Goal: Transaction & Acquisition: Obtain resource

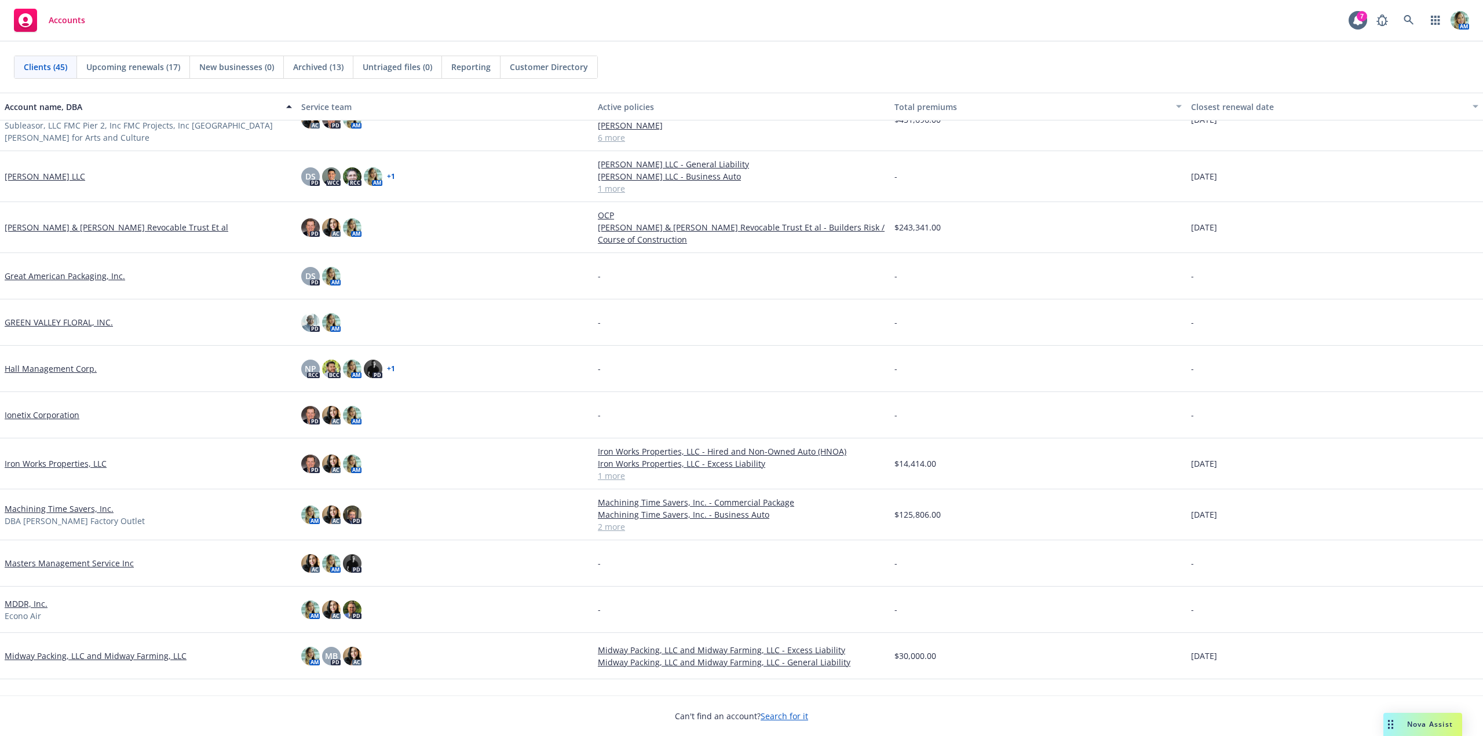
scroll to position [232, 0]
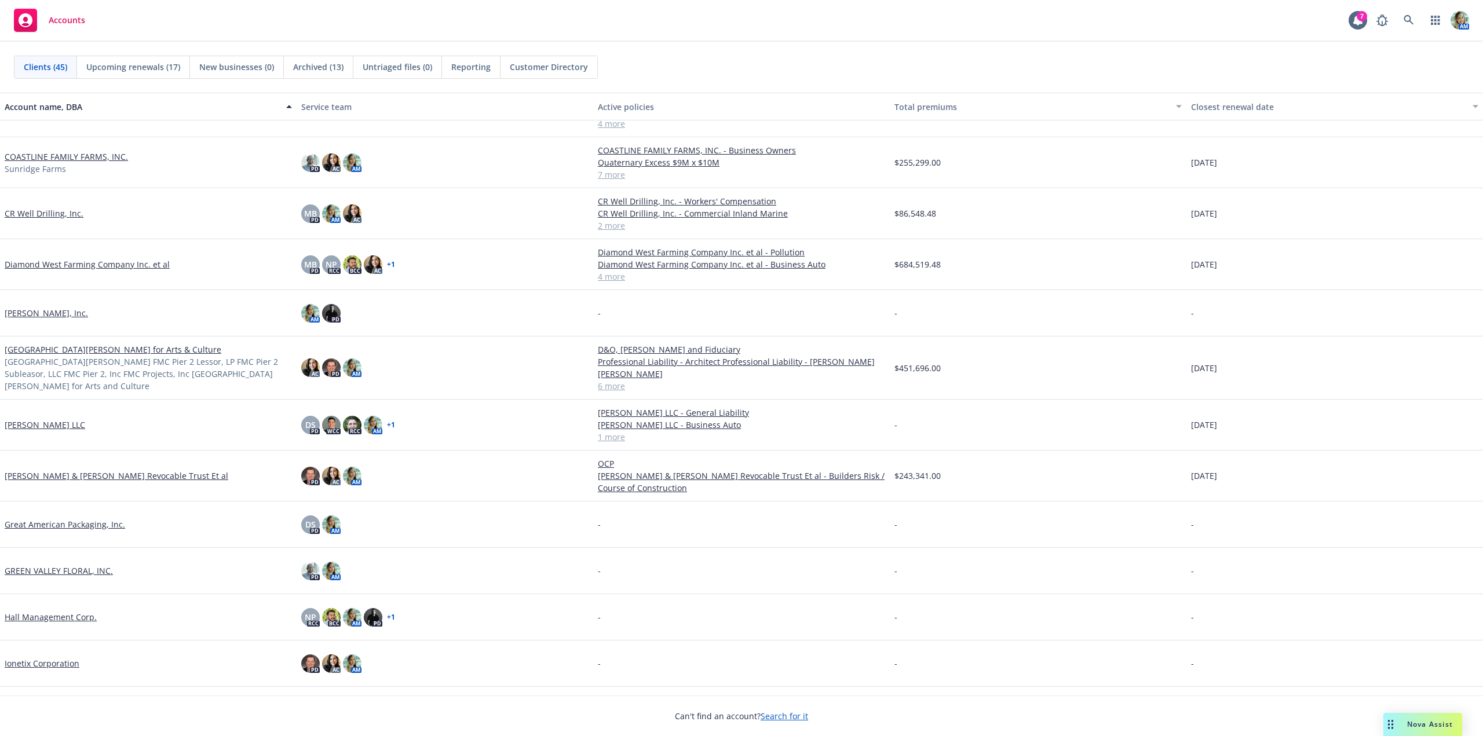
click at [57, 355] on link "[GEOGRAPHIC_DATA][PERSON_NAME] for Arts & Culture" at bounding box center [113, 350] width 217 height 12
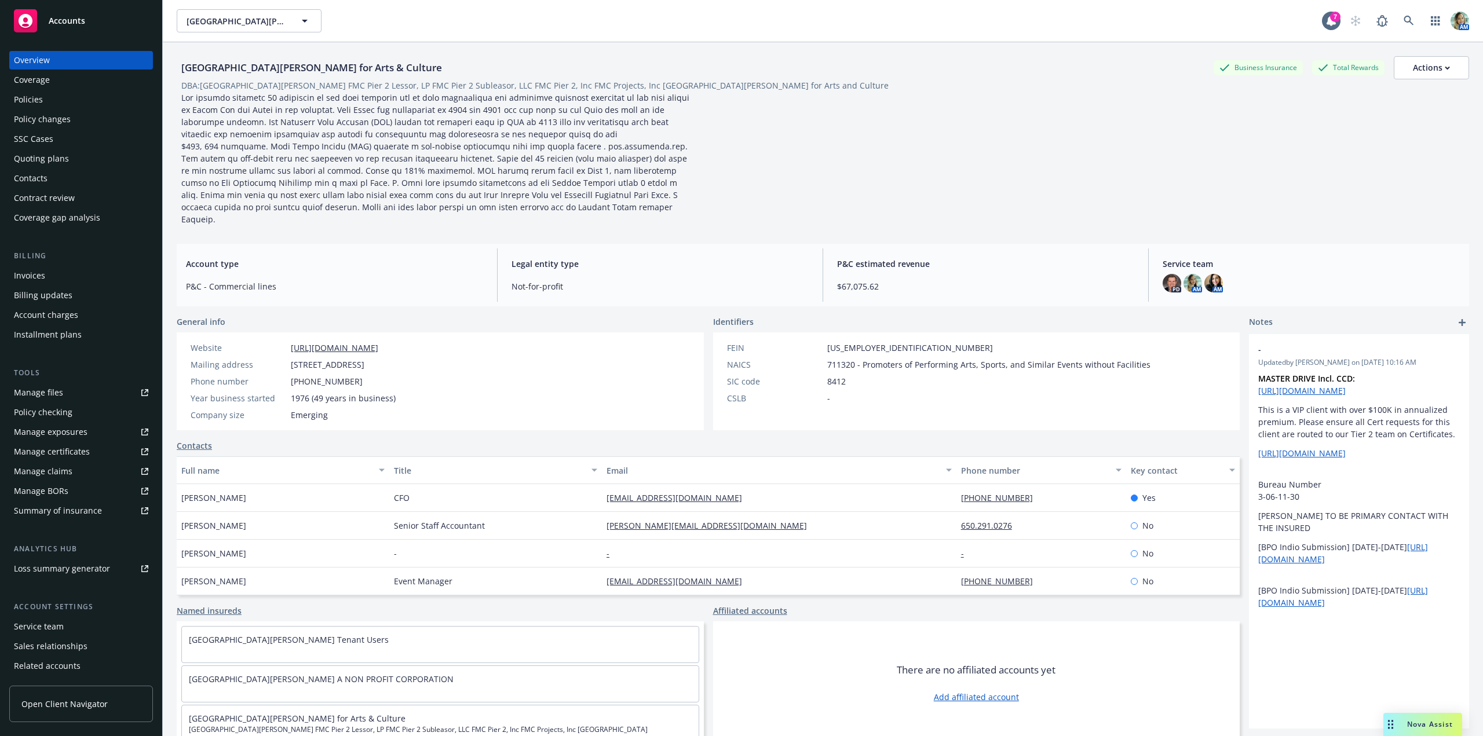
click at [51, 393] on div "Manage files" at bounding box center [38, 392] width 49 height 19
drag, startPoint x: 287, startPoint y: 350, endPoint x: 406, endPoint y: 357, distance: 119.0
click at [400, 359] on div "Mailing address 2 Marina Blvd Bldg C, Suite 260, San Francisco, CA, 94123" at bounding box center [293, 365] width 214 height 12
copy div "2 Marina Blvd Bldg C, Suite 260"
click at [42, 98] on div "Policies" at bounding box center [28, 99] width 29 height 19
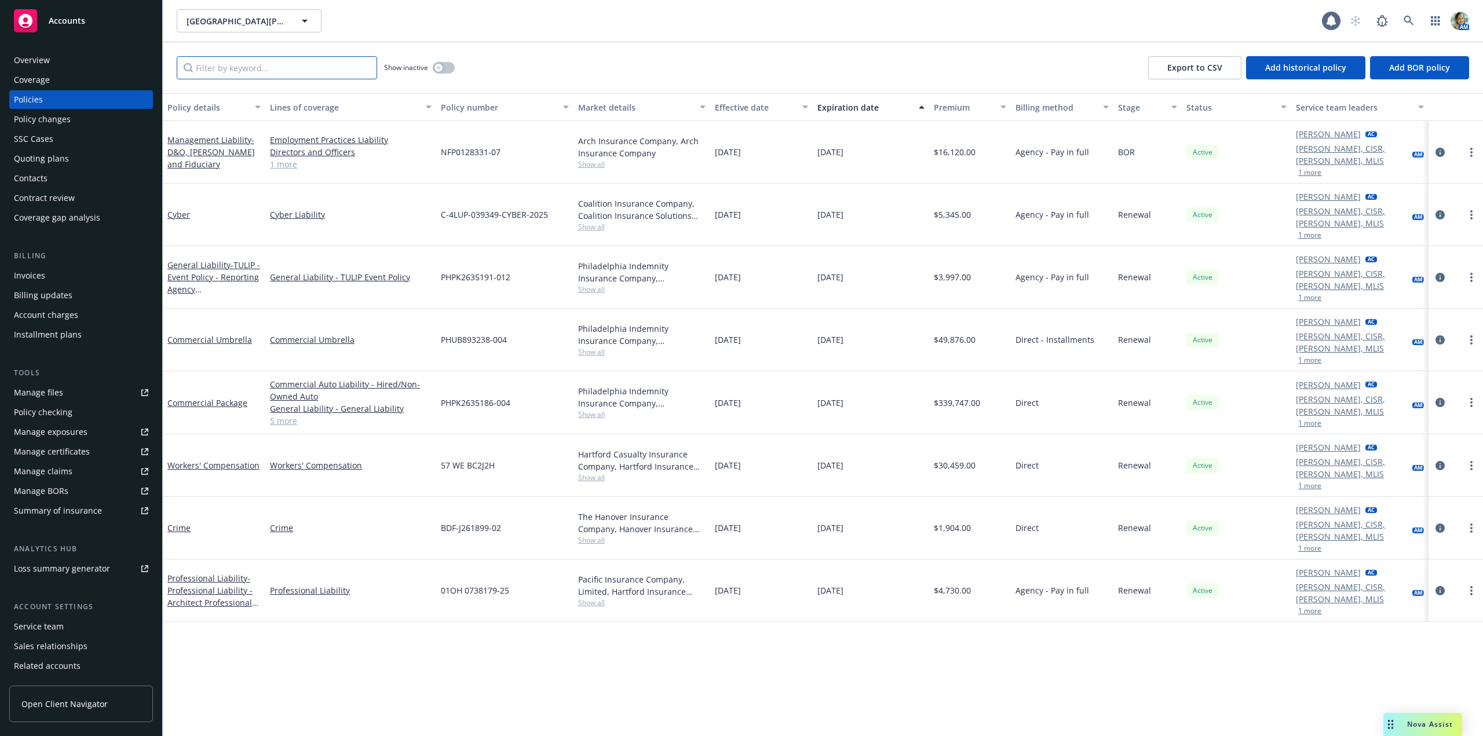
click at [265, 72] on input "Filter by keyword..." at bounding box center [277, 67] width 200 height 23
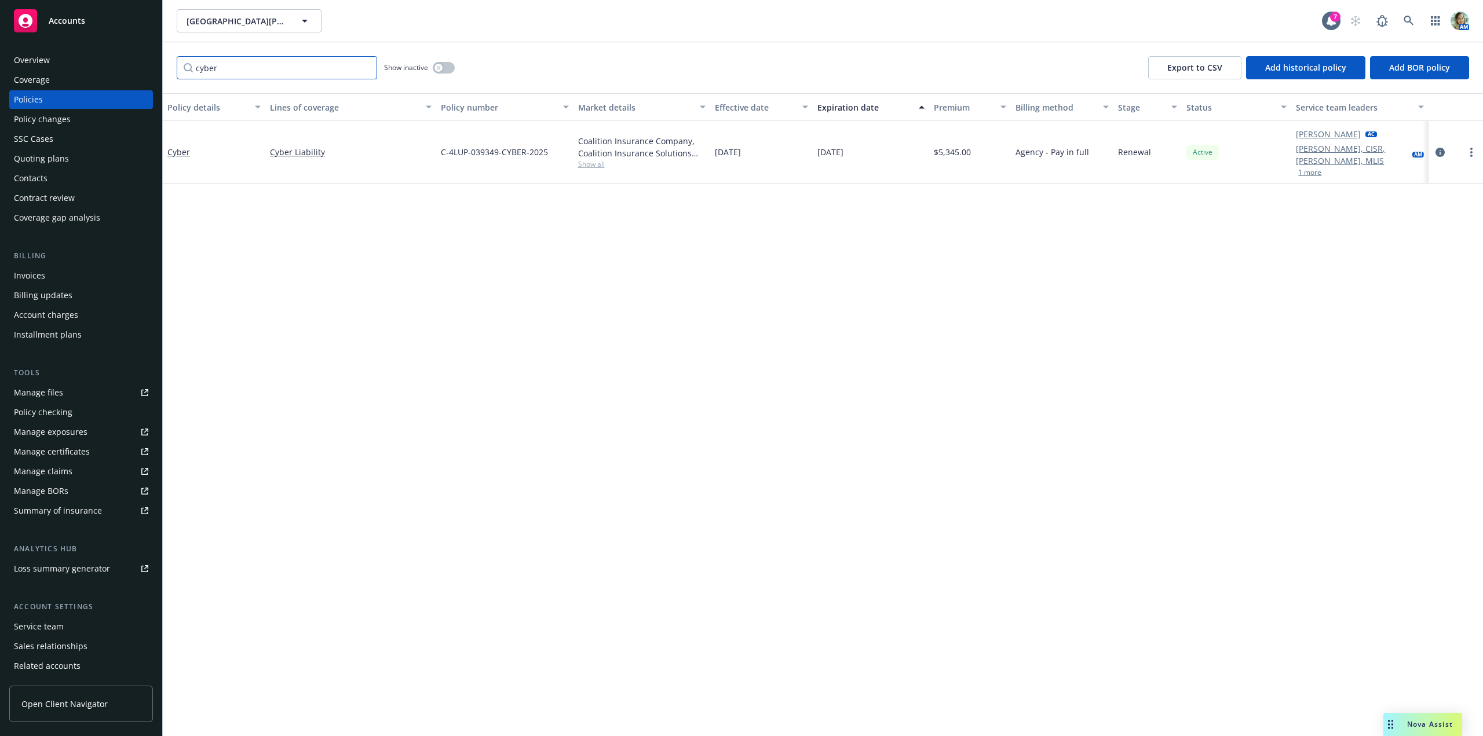
type input "cyber"
click at [445, 72] on button "button" at bounding box center [444, 68] width 22 height 12
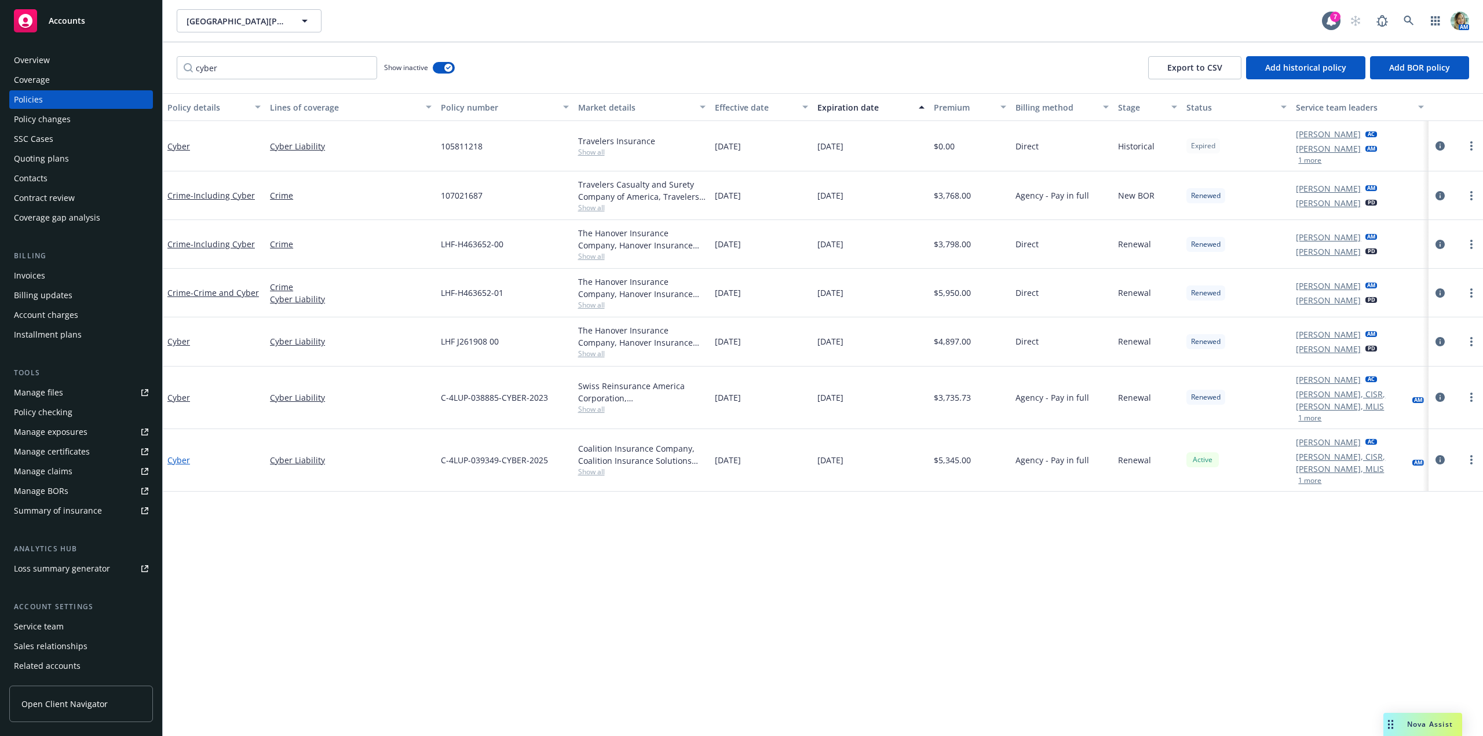
click at [184, 455] on link "Cyber" at bounding box center [178, 460] width 23 height 11
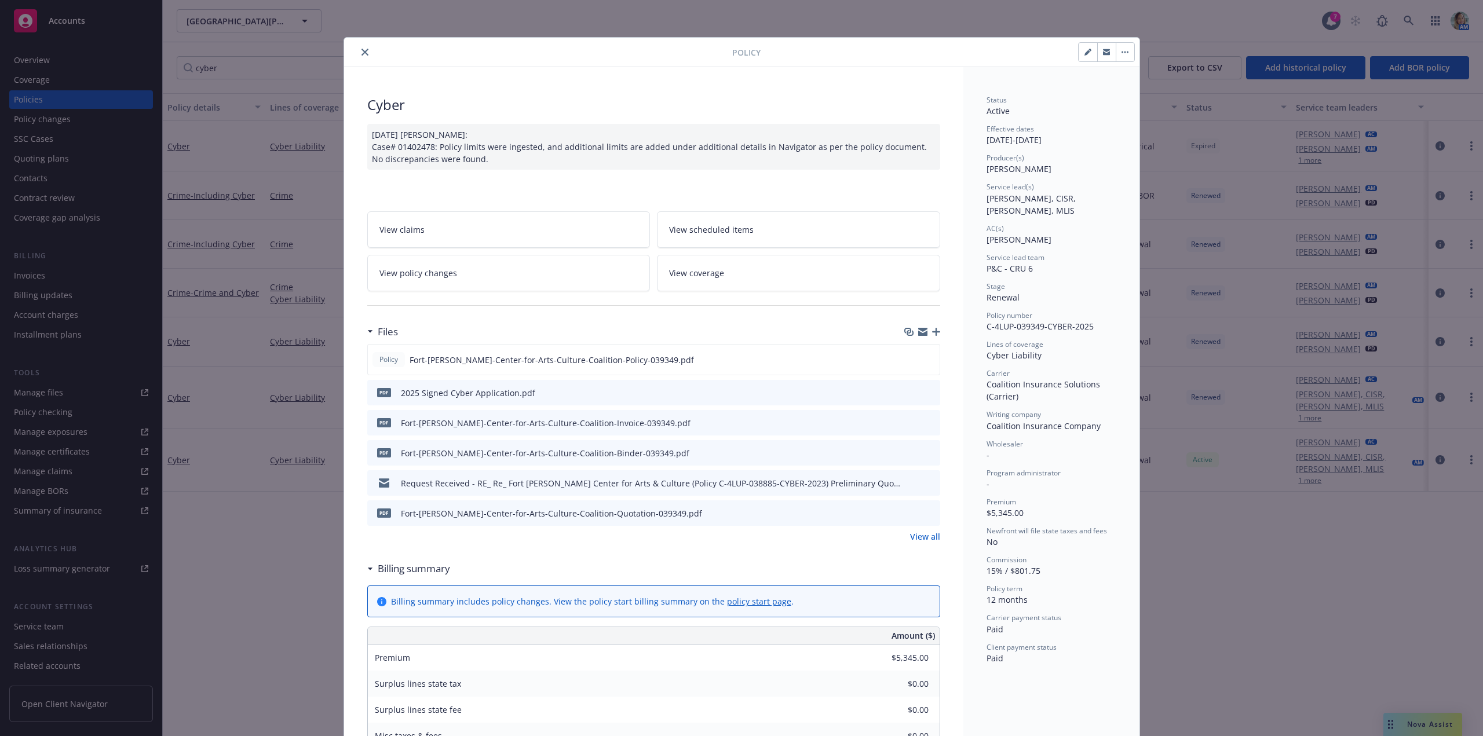
click at [925, 535] on link "View all" at bounding box center [925, 537] width 30 height 12
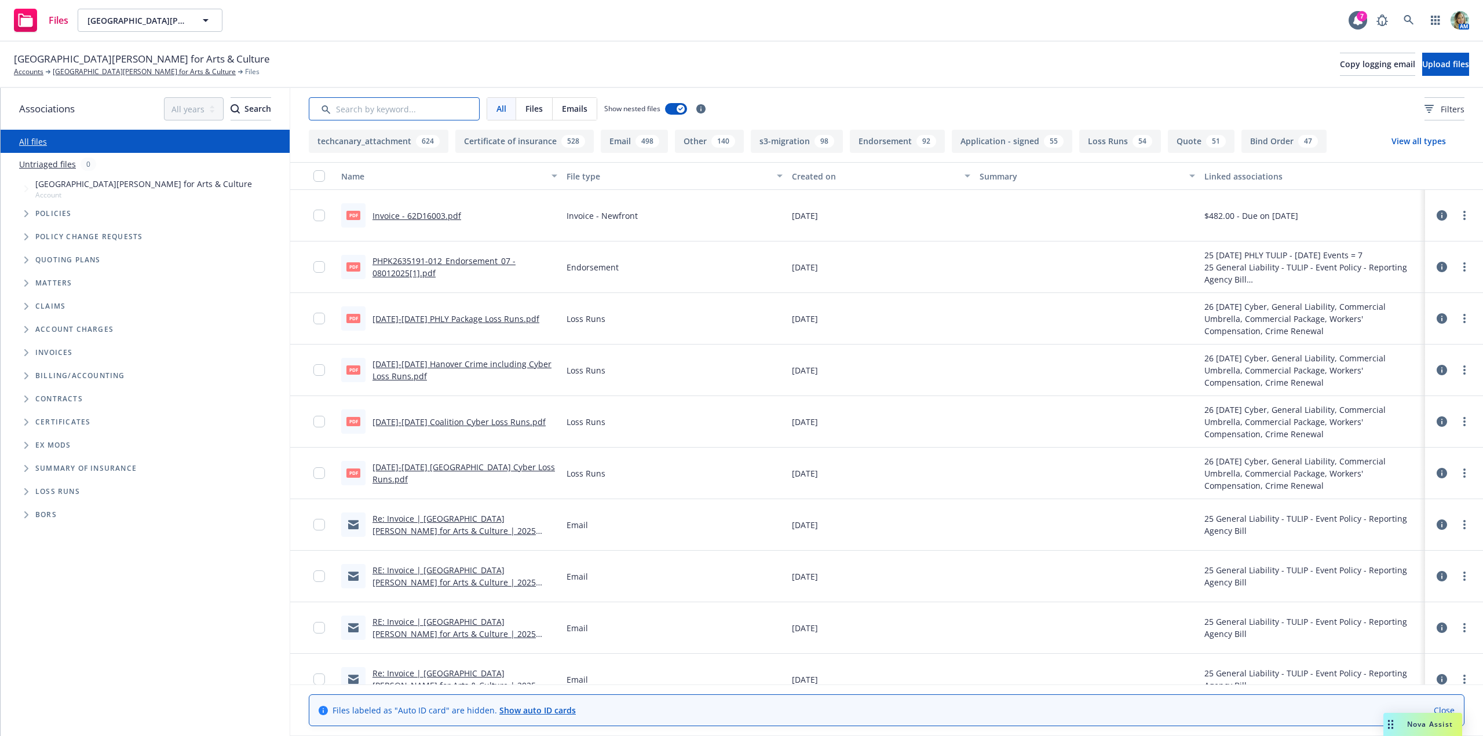
click at [415, 104] on input "Search by keyword..." at bounding box center [394, 108] width 171 height 23
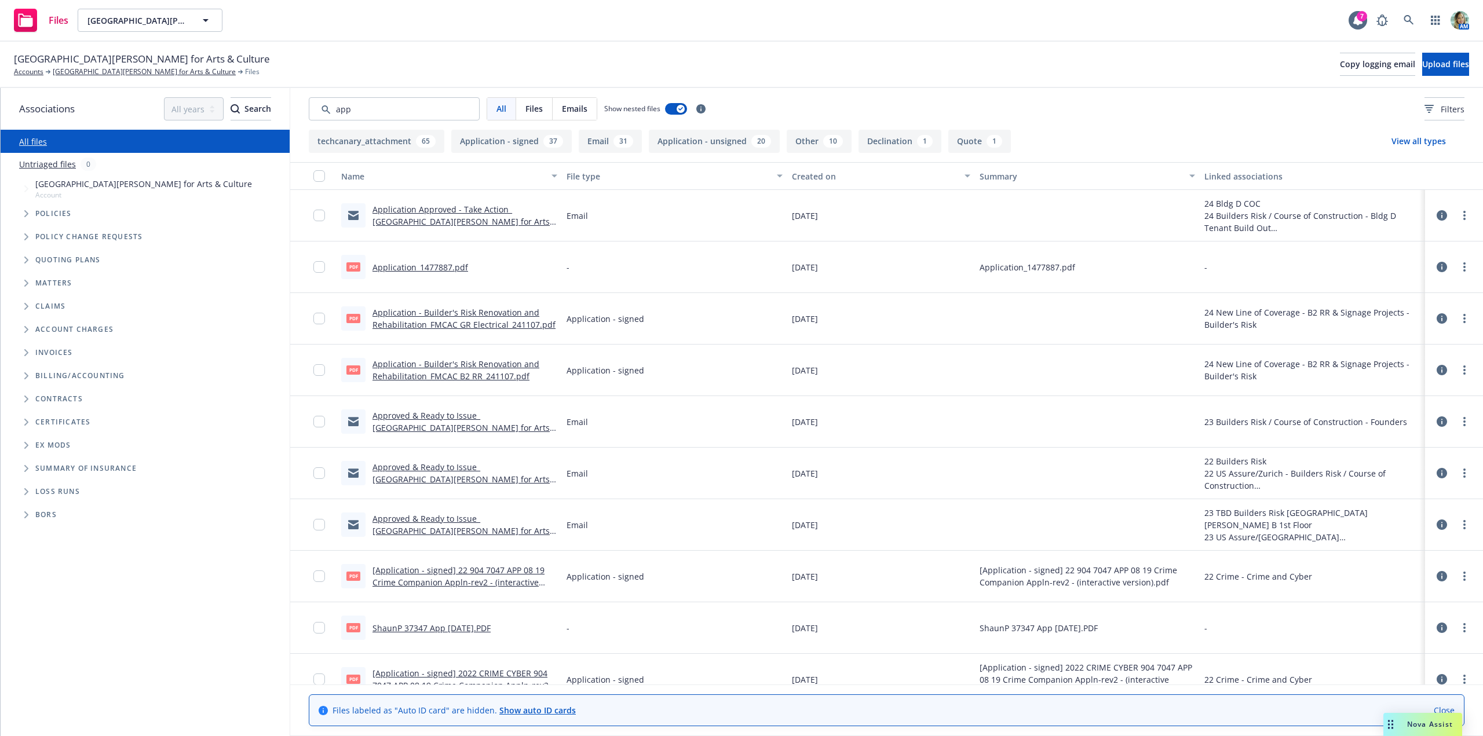
click at [809, 180] on div "Created on" at bounding box center [875, 176] width 166 height 12
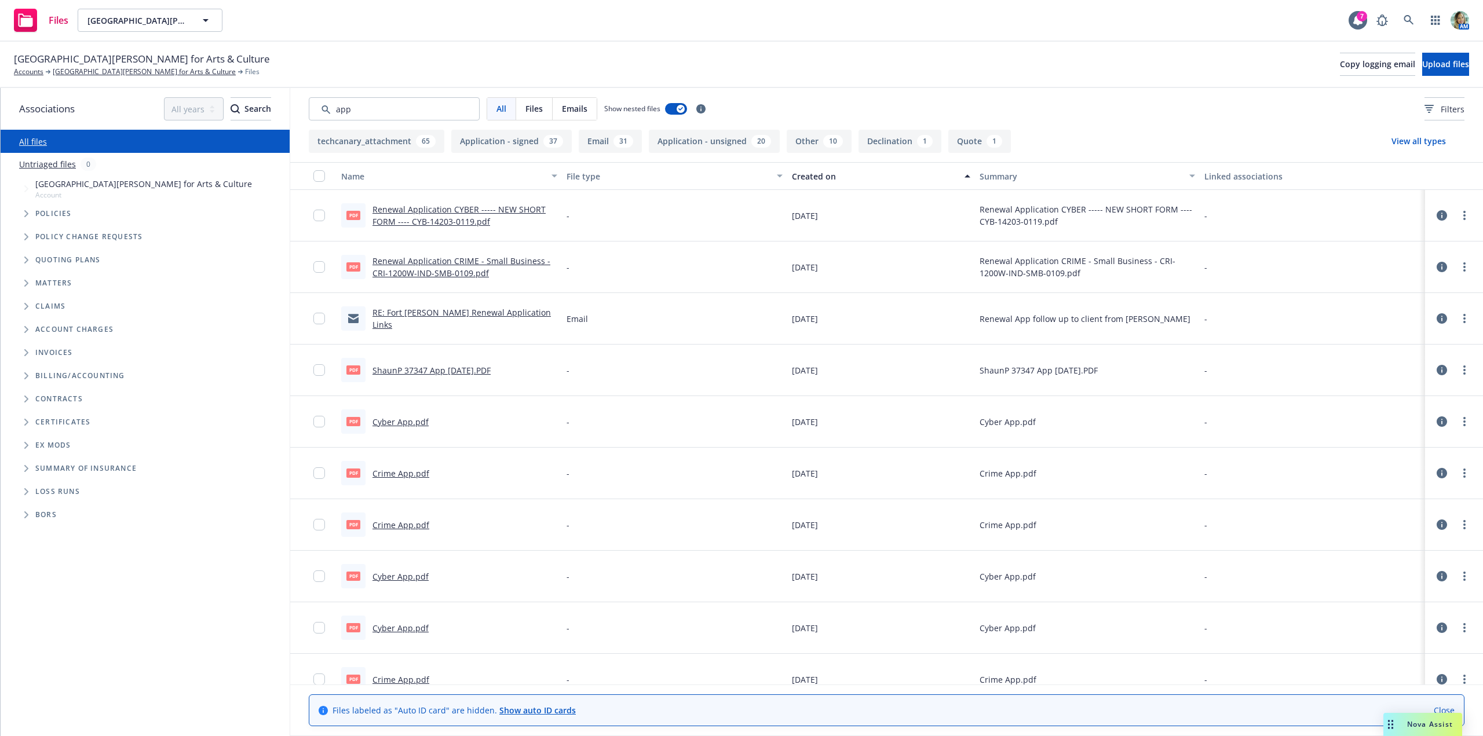
click at [809, 180] on div "Created on" at bounding box center [875, 176] width 166 height 12
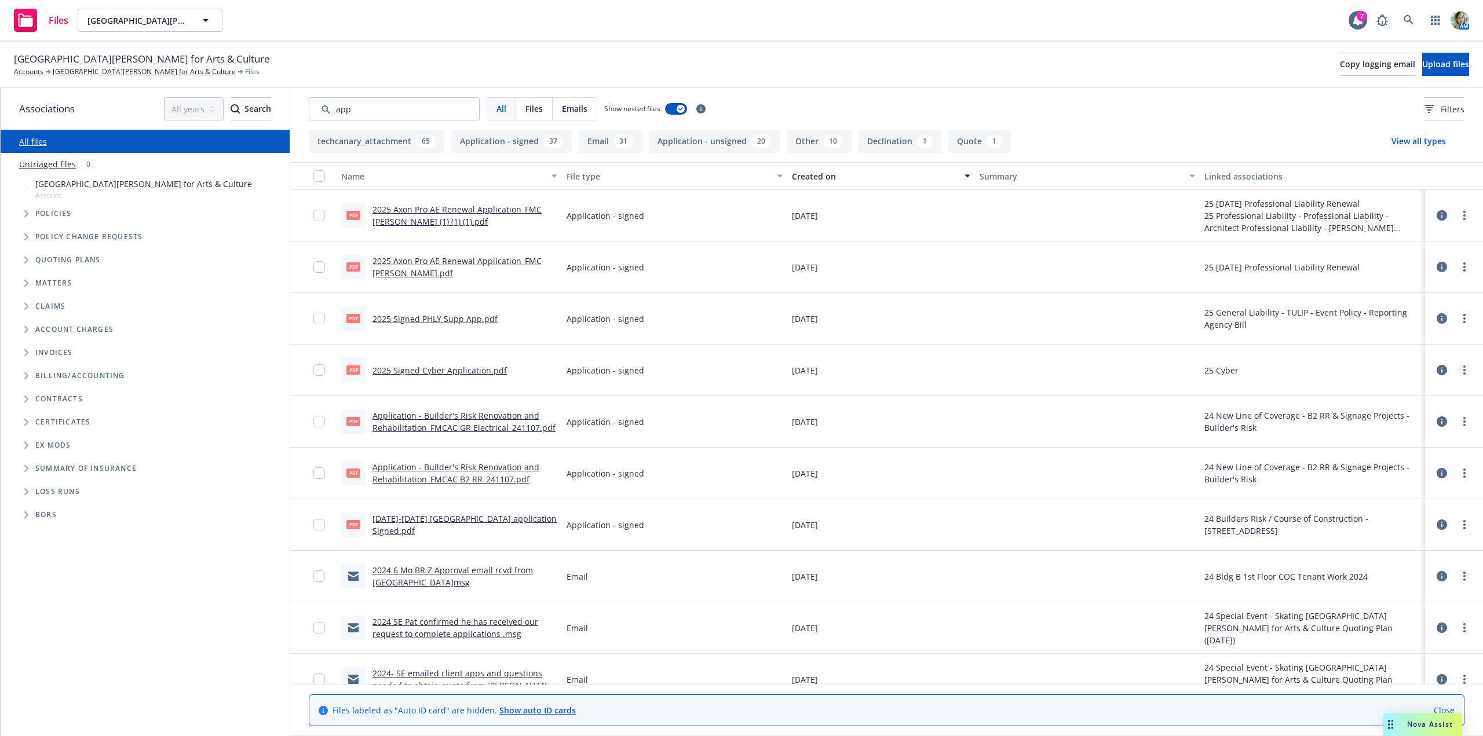
click at [1458, 372] on link "more" at bounding box center [1465, 370] width 14 height 14
click at [1419, 418] on link "Download" at bounding box center [1404, 417] width 115 height 23
click at [1458, 321] on link "more" at bounding box center [1465, 319] width 14 height 14
click at [1415, 368] on link "Download" at bounding box center [1404, 365] width 115 height 23
click at [362, 115] on input "Search by keyword..." at bounding box center [394, 108] width 171 height 23
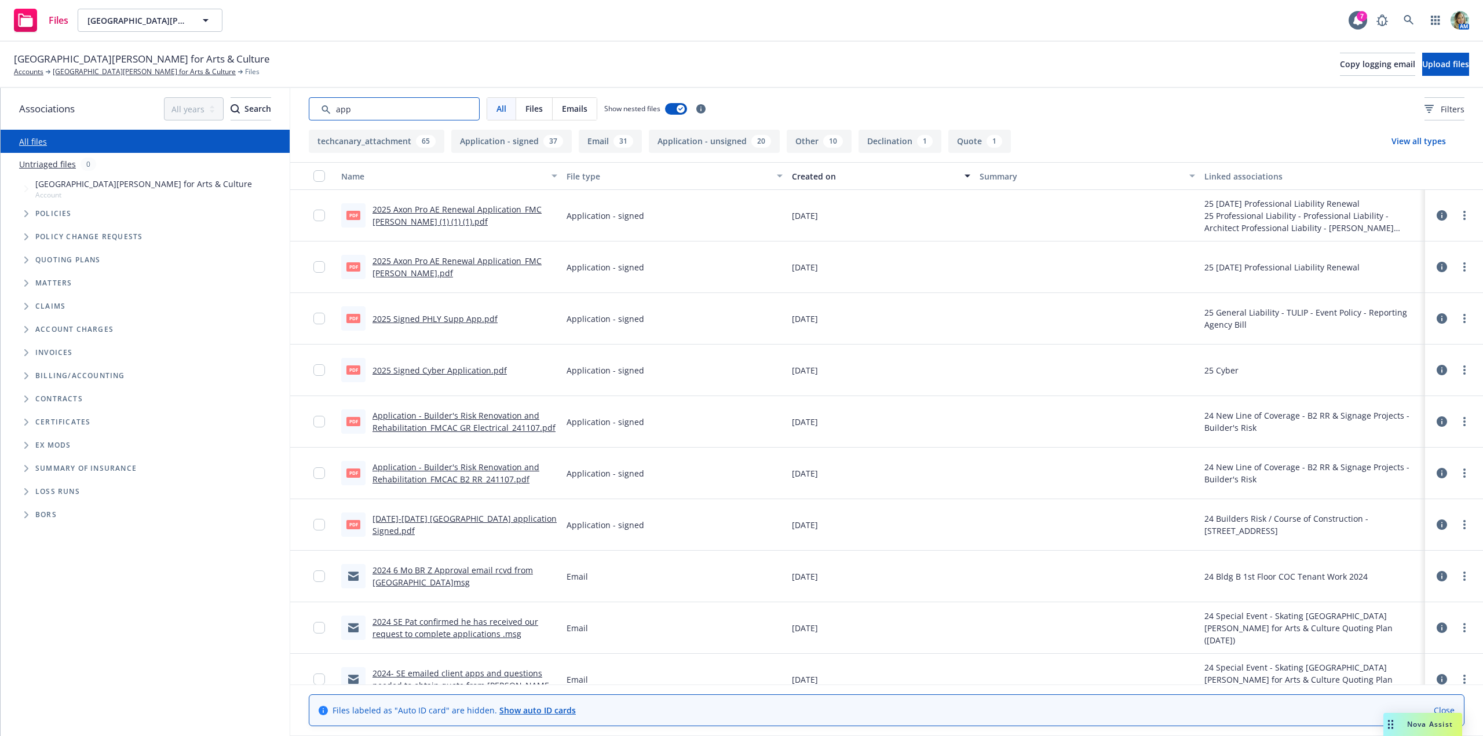
drag, startPoint x: 358, startPoint y: 113, endPoint x: 305, endPoint y: 111, distance: 52.8
click at [305, 111] on div "All Files Emails Show nested files Filters" at bounding box center [886, 109] width 1193 height 42
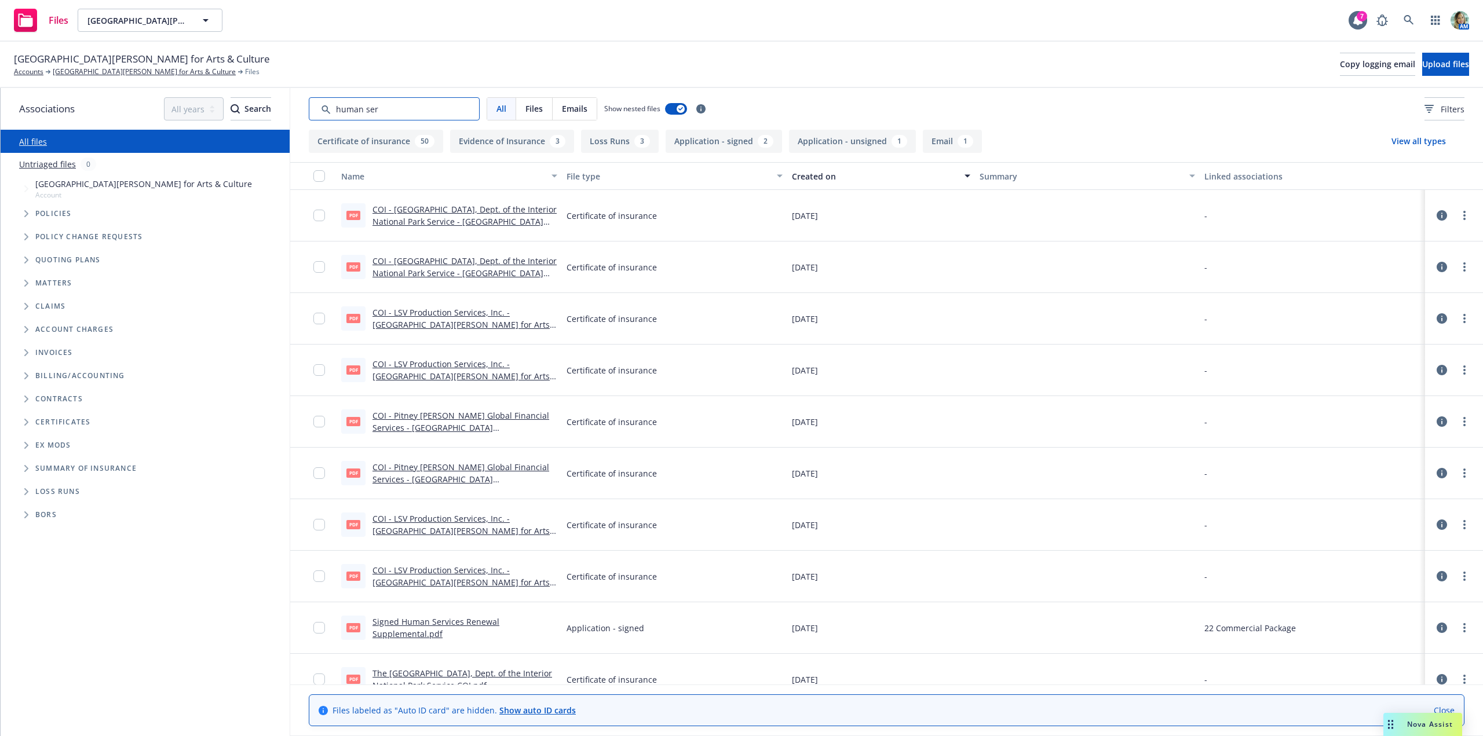
type input "human ser"
click at [305, 111] on div "All Files Emails Show nested files Filters" at bounding box center [886, 109] width 1193 height 42
click at [410, 111] on input "Search by keyword..." at bounding box center [394, 108] width 171 height 23
click at [702, 148] on button "Application - signed 2" at bounding box center [724, 141] width 116 height 23
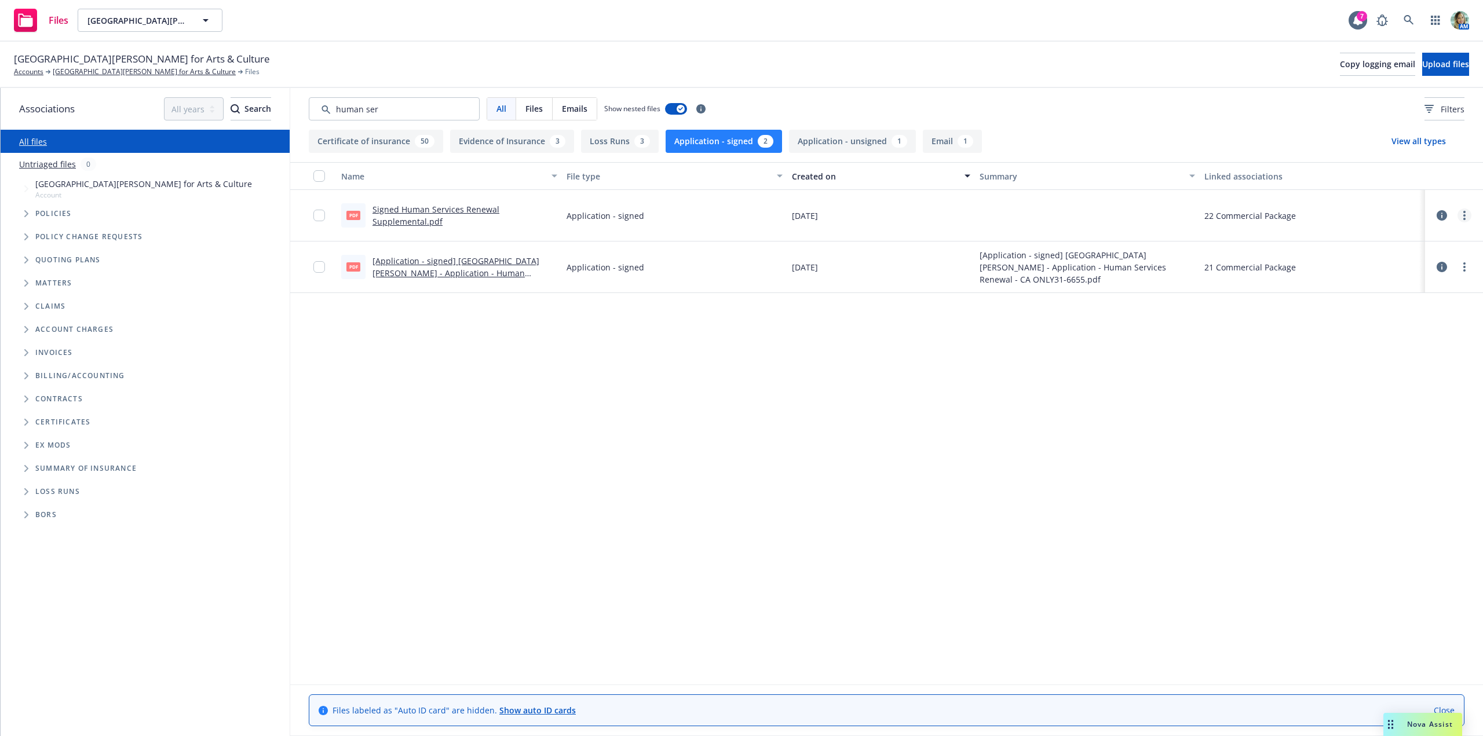
click at [1465, 214] on icon "more" at bounding box center [1464, 215] width 2 height 9
click at [1422, 257] on link "Download" at bounding box center [1413, 262] width 115 height 23
click at [835, 136] on button "Application - unsigned 1" at bounding box center [852, 141] width 127 height 23
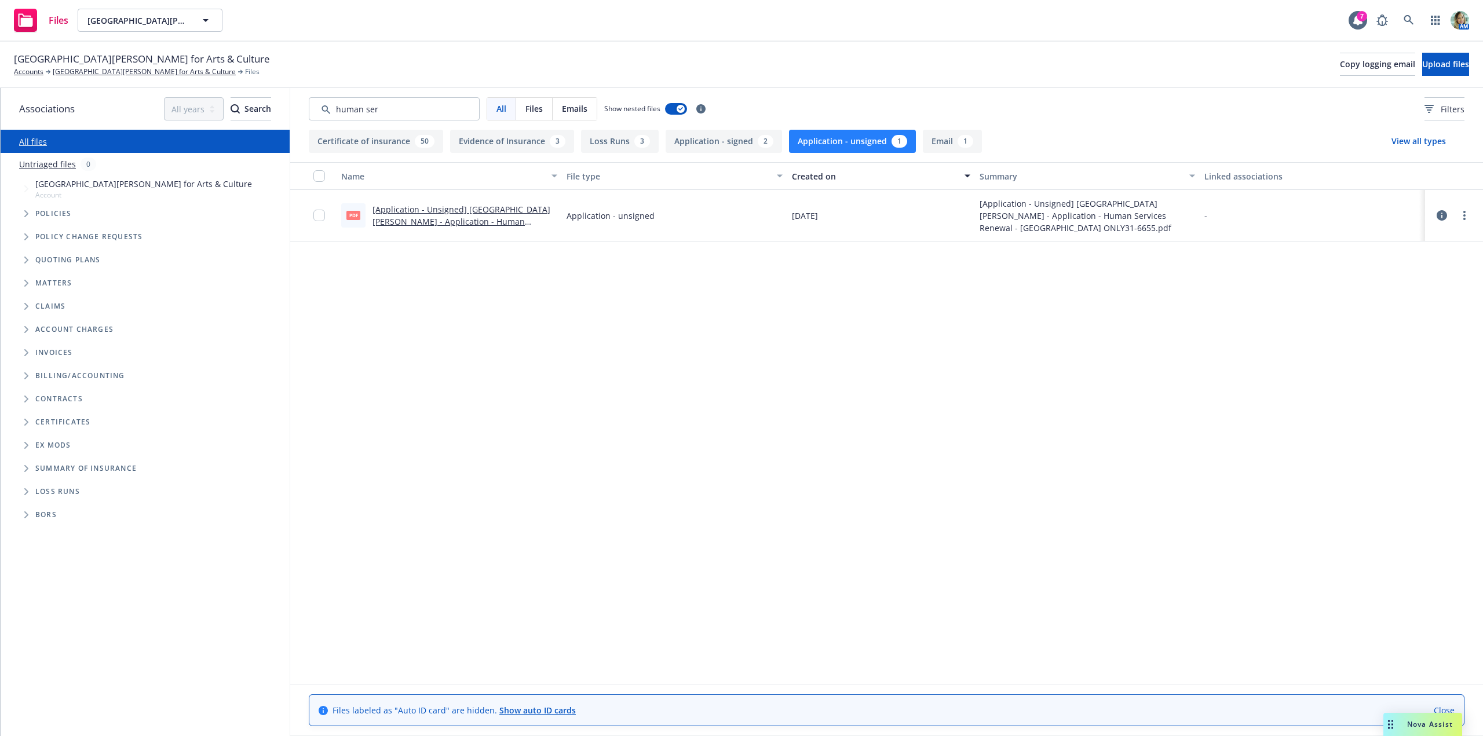
click at [734, 143] on button "Application - signed 2" at bounding box center [724, 141] width 116 height 23
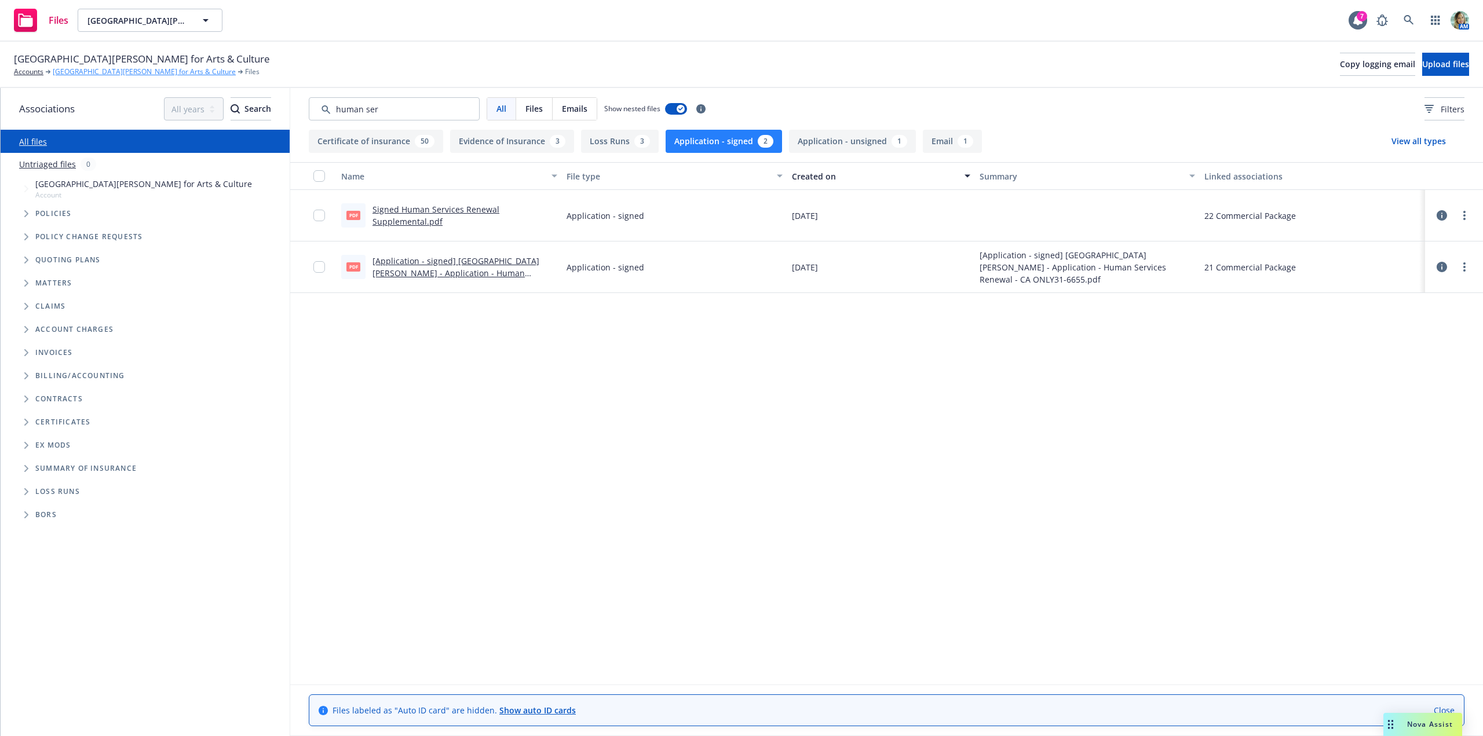
click at [86, 69] on link "[GEOGRAPHIC_DATA][PERSON_NAME] for Arts & Culture" at bounding box center [144, 72] width 183 height 10
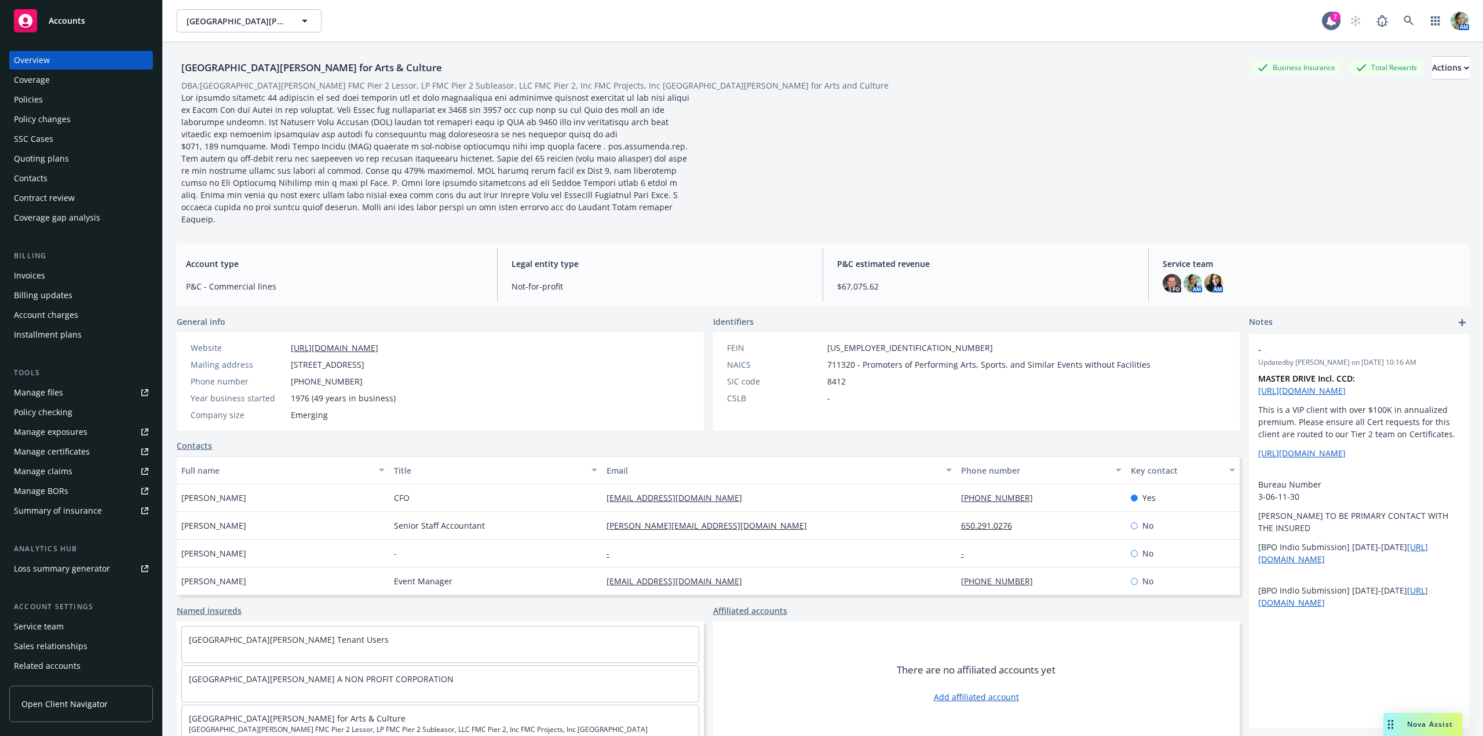
click at [36, 101] on div "Policies" at bounding box center [28, 99] width 29 height 19
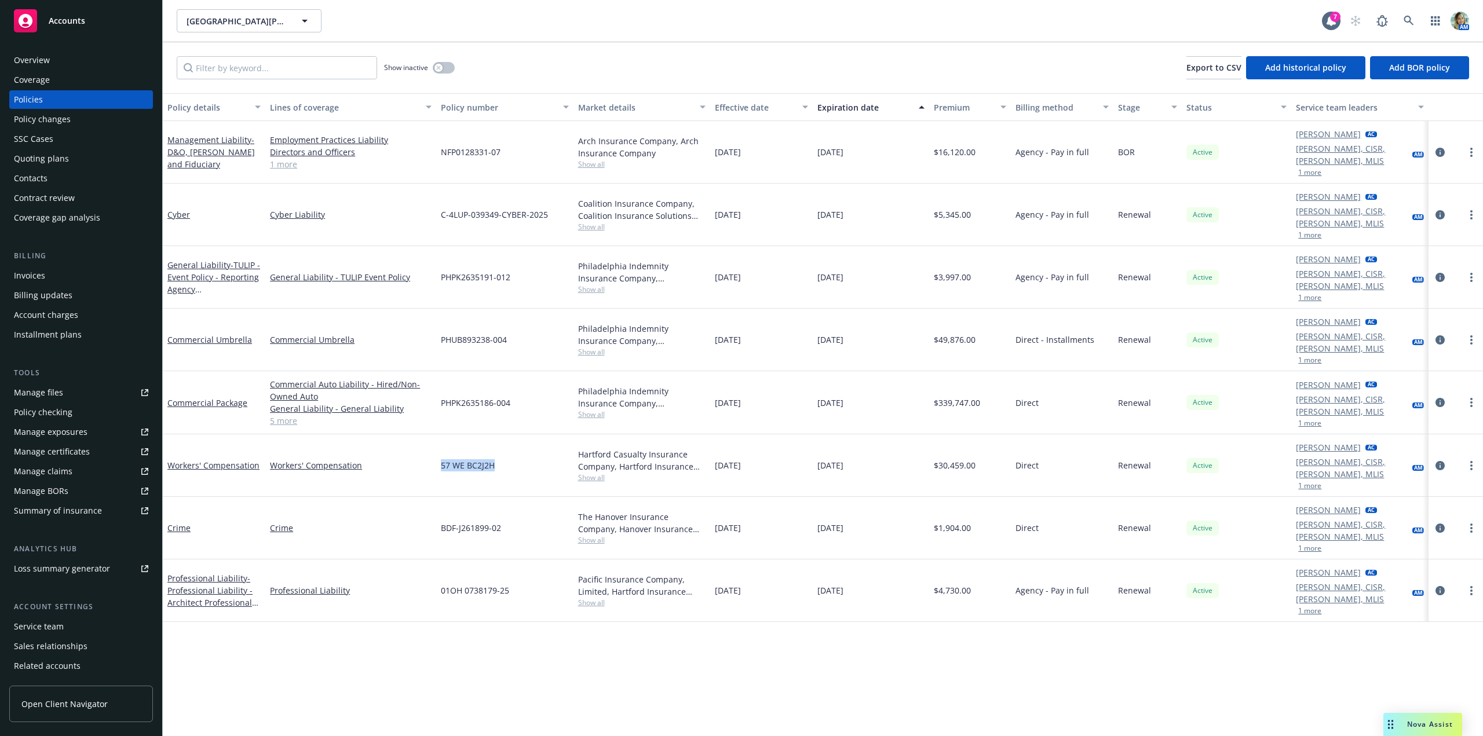
drag, startPoint x: 469, startPoint y: 414, endPoint x: 498, endPoint y: 415, distance: 29.6
click at [498, 434] on div "Workers' Compensation Workers' Compensation 57 WE BC2J2H Hartford Casualty Insu…" at bounding box center [823, 465] width 1320 height 63
click at [60, 64] on div "Overview" at bounding box center [81, 60] width 134 height 19
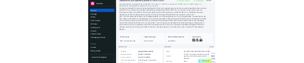
scroll to position [116, 0]
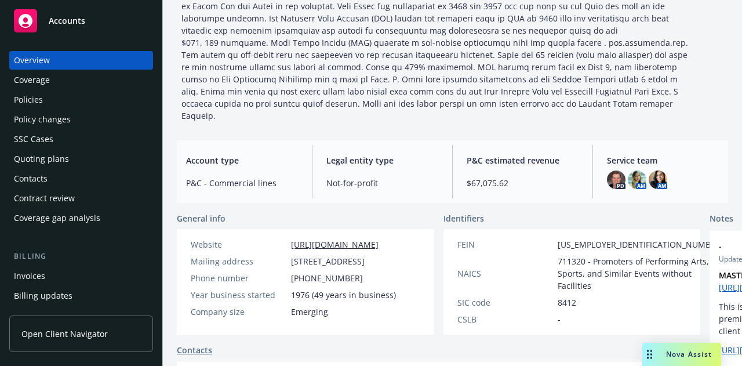
drag, startPoint x: 383, startPoint y: 230, endPoint x: 286, endPoint y: 232, distance: 96.8
click at [287, 238] on div "Website https://fortmason.org/" at bounding box center [293, 244] width 214 height 12
copy div "https://fortmason.org/"
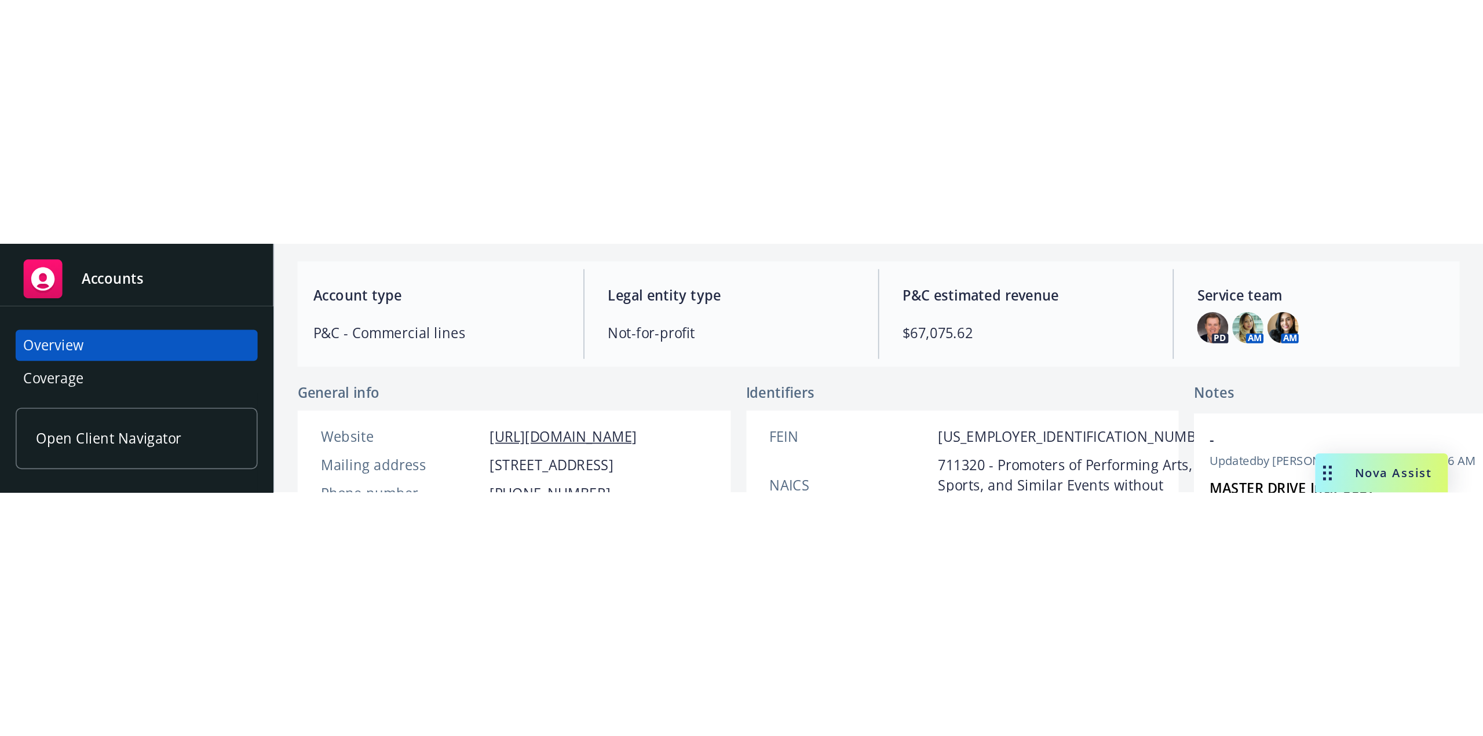
scroll to position [42, 0]
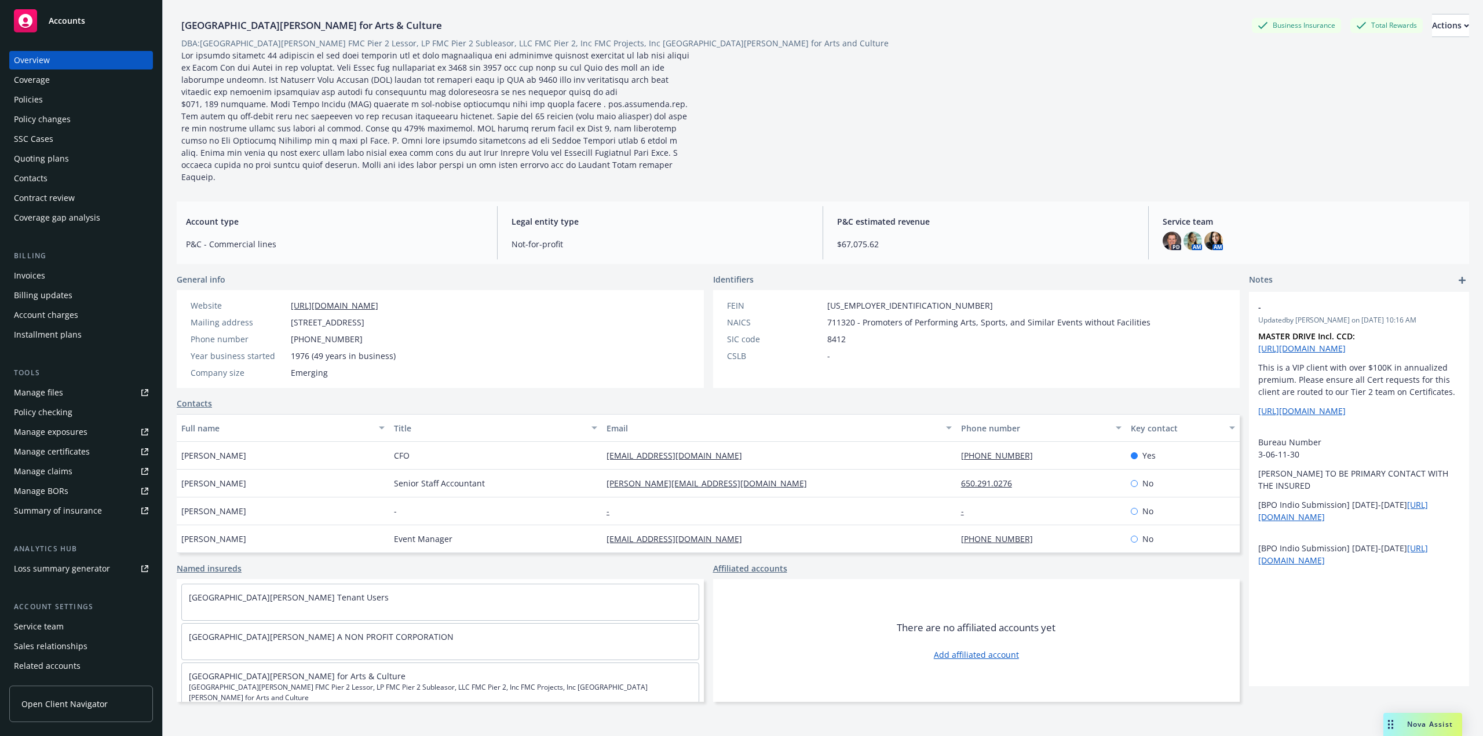
click at [311, 316] on div "Website https://fortmason.org/ Mailing address 2 Marina Blvd Bldg C, Suite 260,…" at bounding box center [293, 338] width 214 height 79
drag, startPoint x: 290, startPoint y: 312, endPoint x: 406, endPoint y: 315, distance: 116.5
click at [400, 316] on div "Mailing address 2 Marina Blvd Bldg C, Suite 260, San Francisco, CA, 94123" at bounding box center [293, 322] width 214 height 12
copy span "2 Marina Blvd Bldg C, Suite 260"
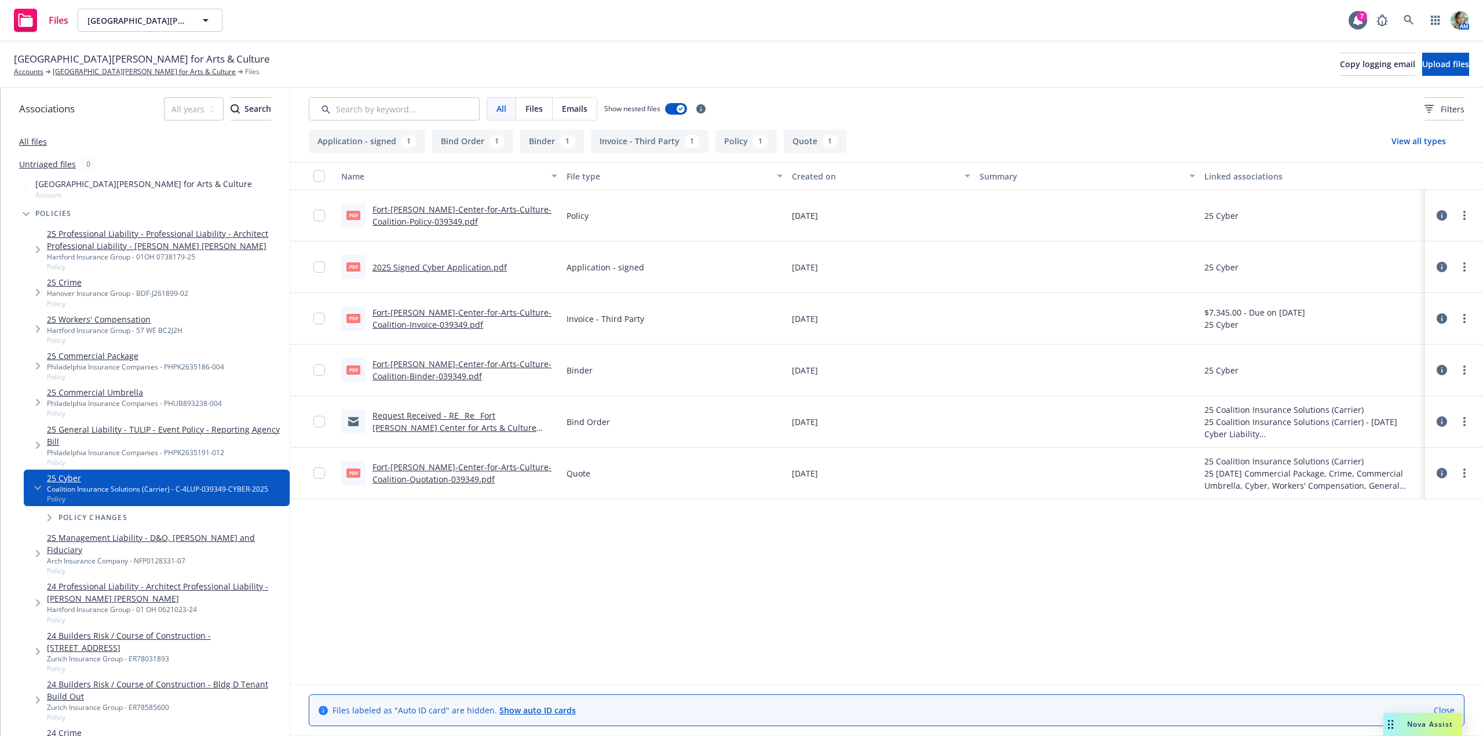
click at [474, 265] on link "2025 Signed Cyber Application.pdf" at bounding box center [439, 267] width 134 height 11
click at [61, 72] on link "[GEOGRAPHIC_DATA][PERSON_NAME] for Arts & Culture" at bounding box center [144, 72] width 183 height 10
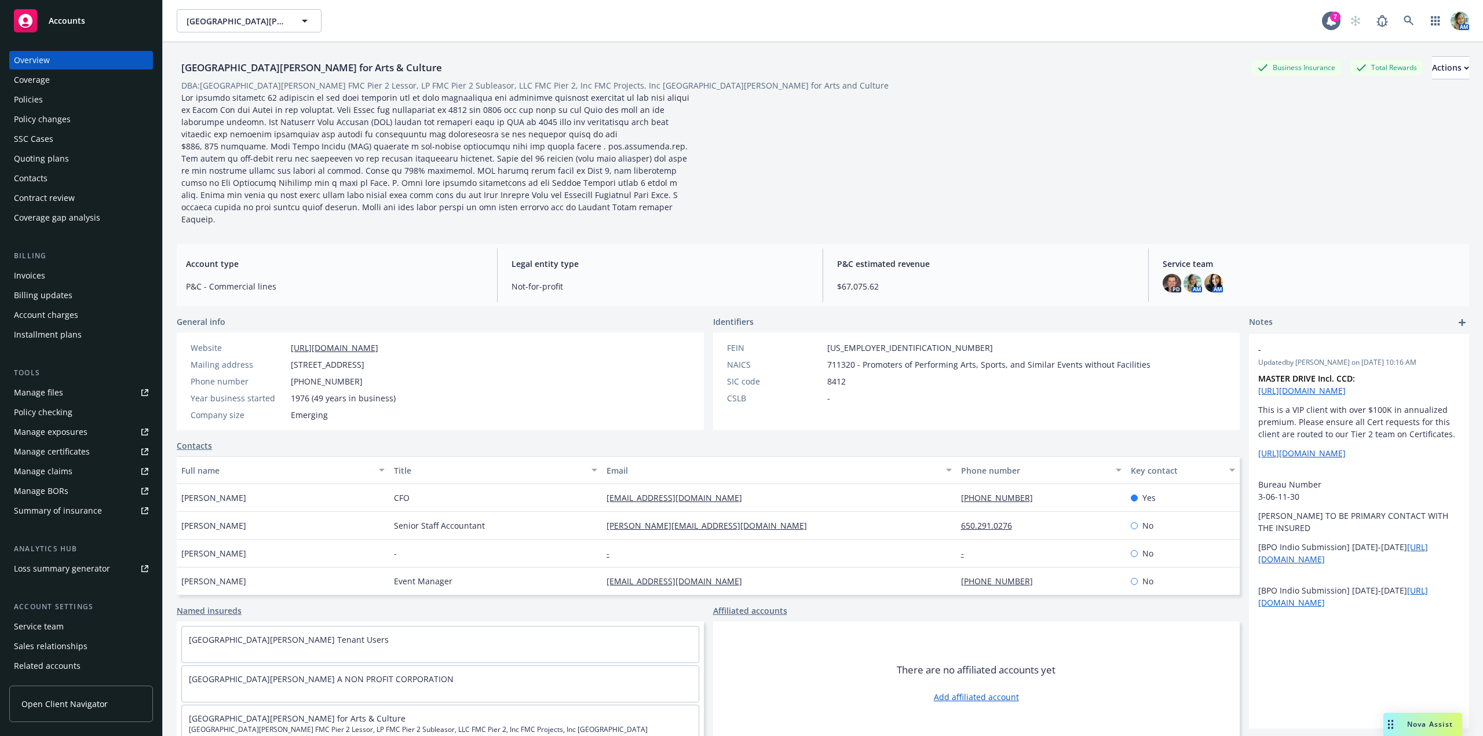
click at [51, 105] on div "Policies" at bounding box center [81, 99] width 134 height 19
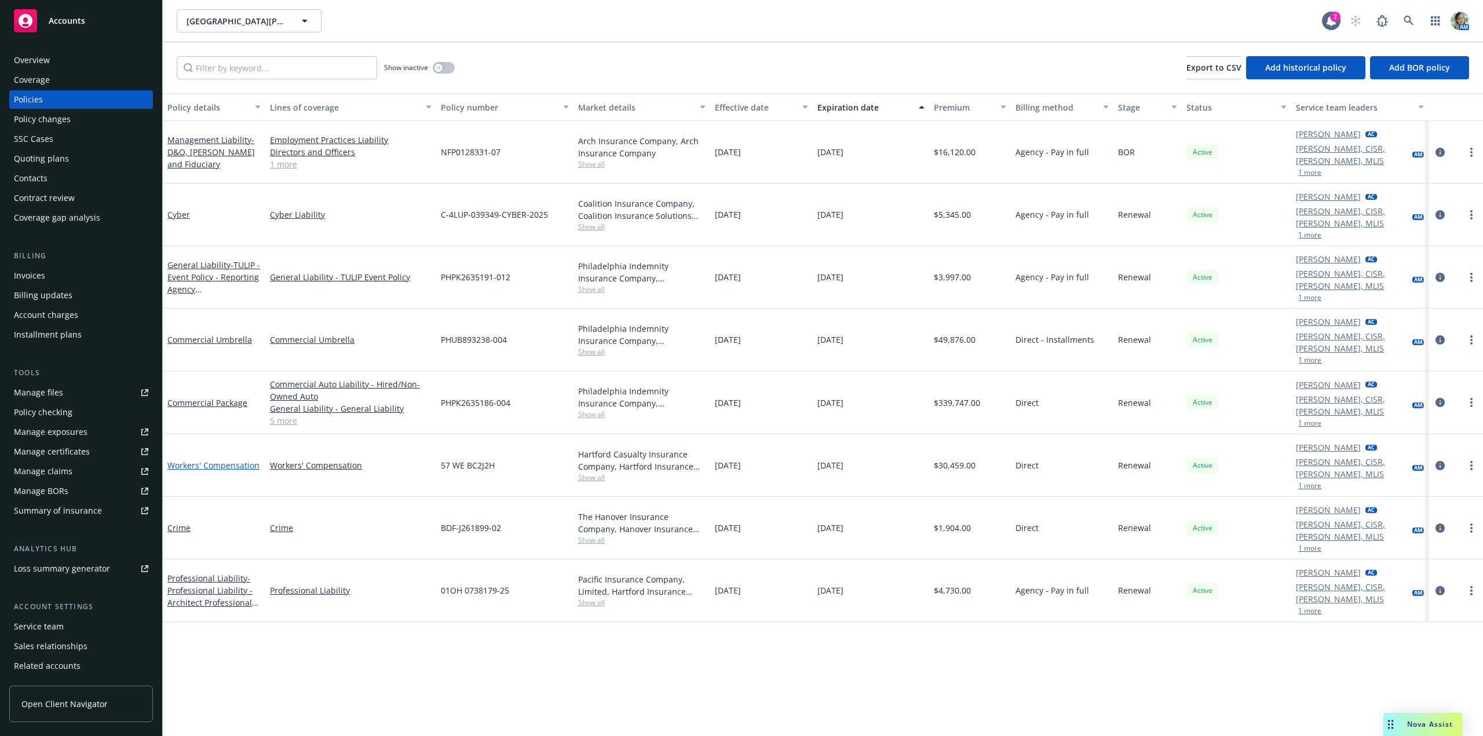
click at [235, 460] on link "Workers' Compensation" at bounding box center [213, 465] width 92 height 11
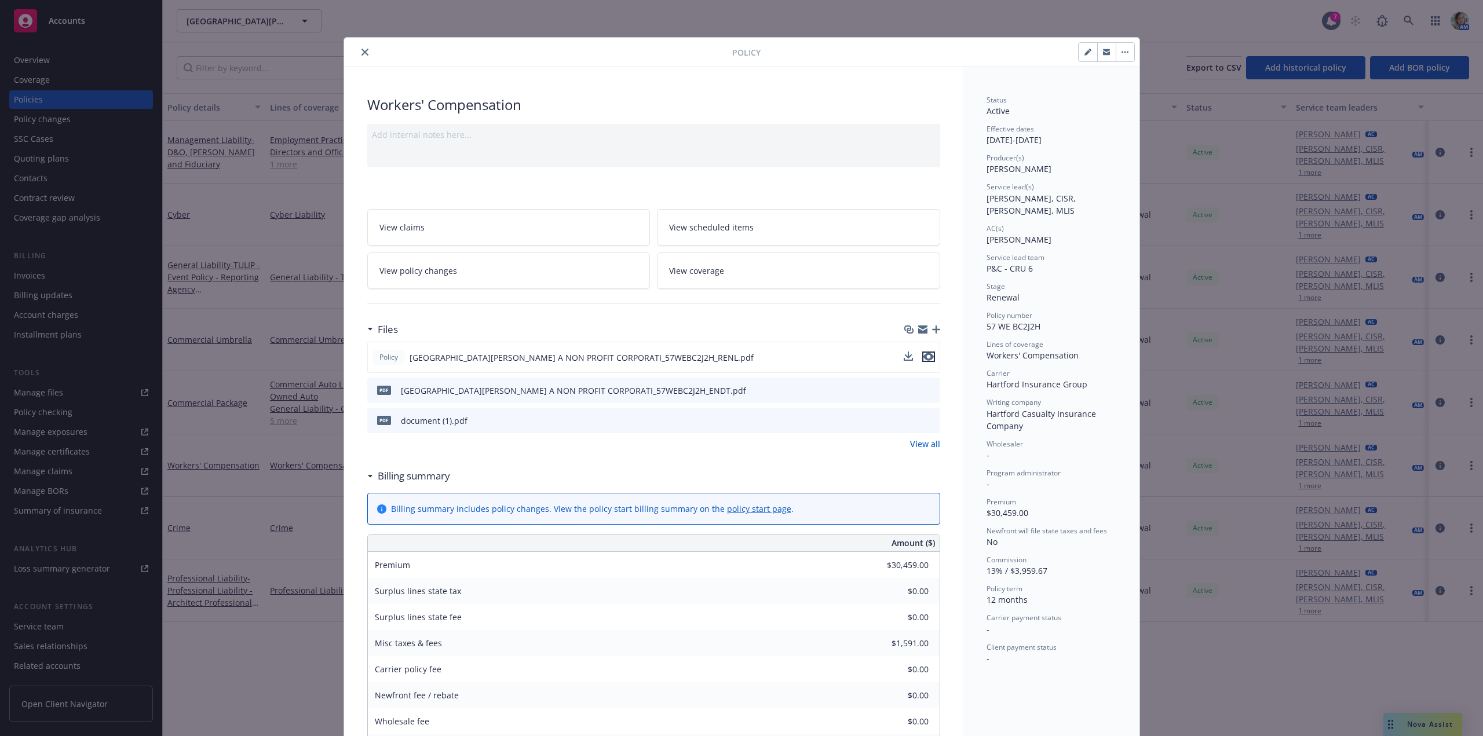
click at [926, 356] on icon "preview file" at bounding box center [928, 357] width 10 height 8
click at [364, 57] on button "close" at bounding box center [365, 52] width 14 height 14
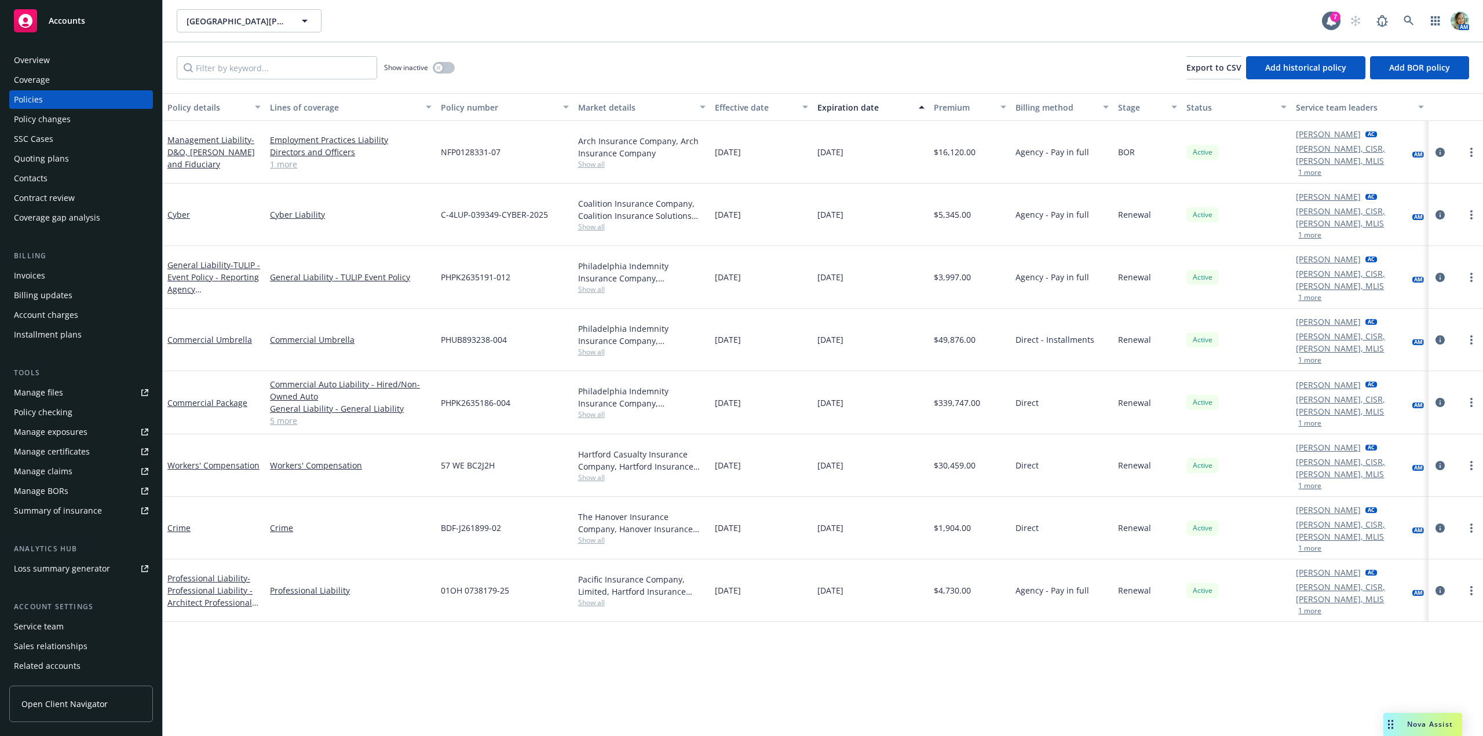
click at [359, 51] on div "Show inactive Export to CSV Add historical policy Add BOR policy" at bounding box center [823, 67] width 1320 height 51
click at [243, 460] on link "Workers' Compensation" at bounding box center [213, 465] width 92 height 11
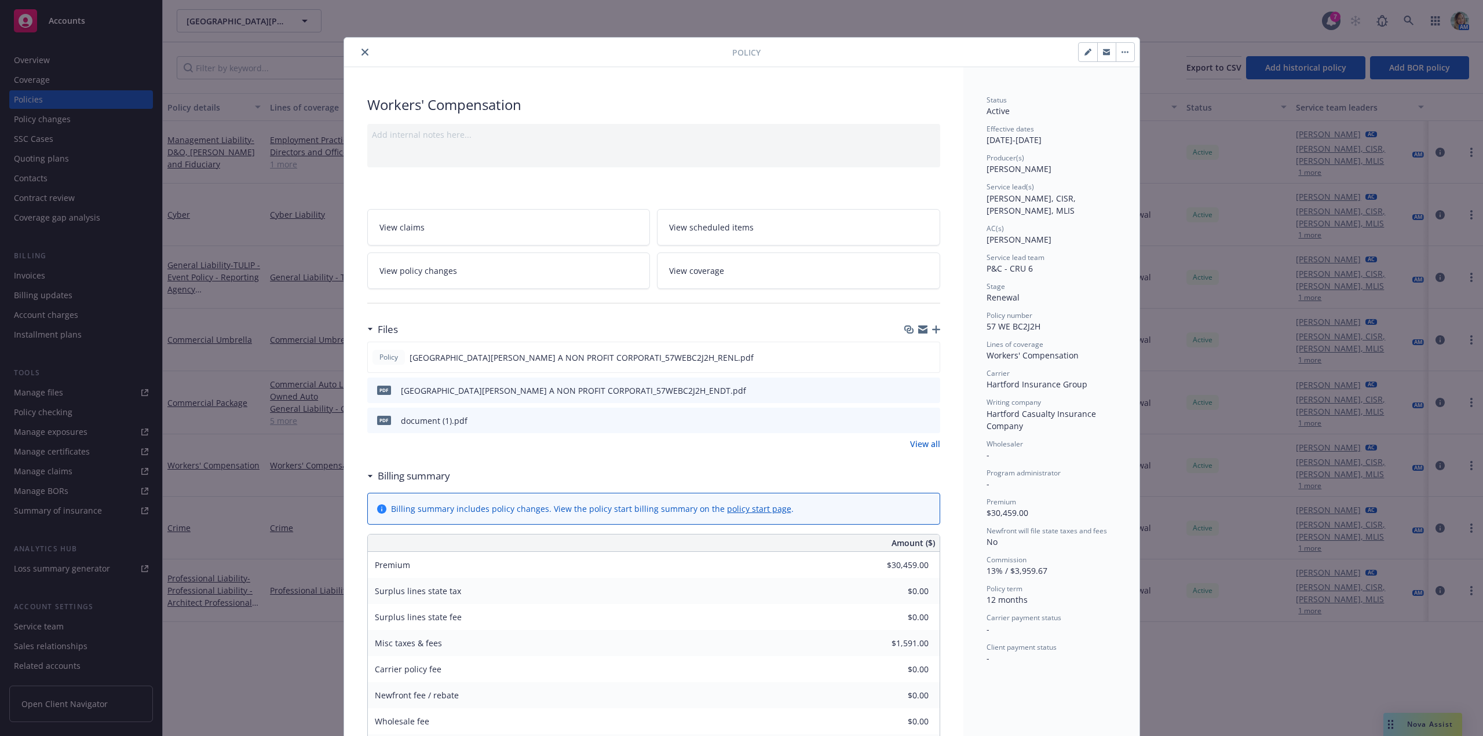
scroll to position [35, 0]
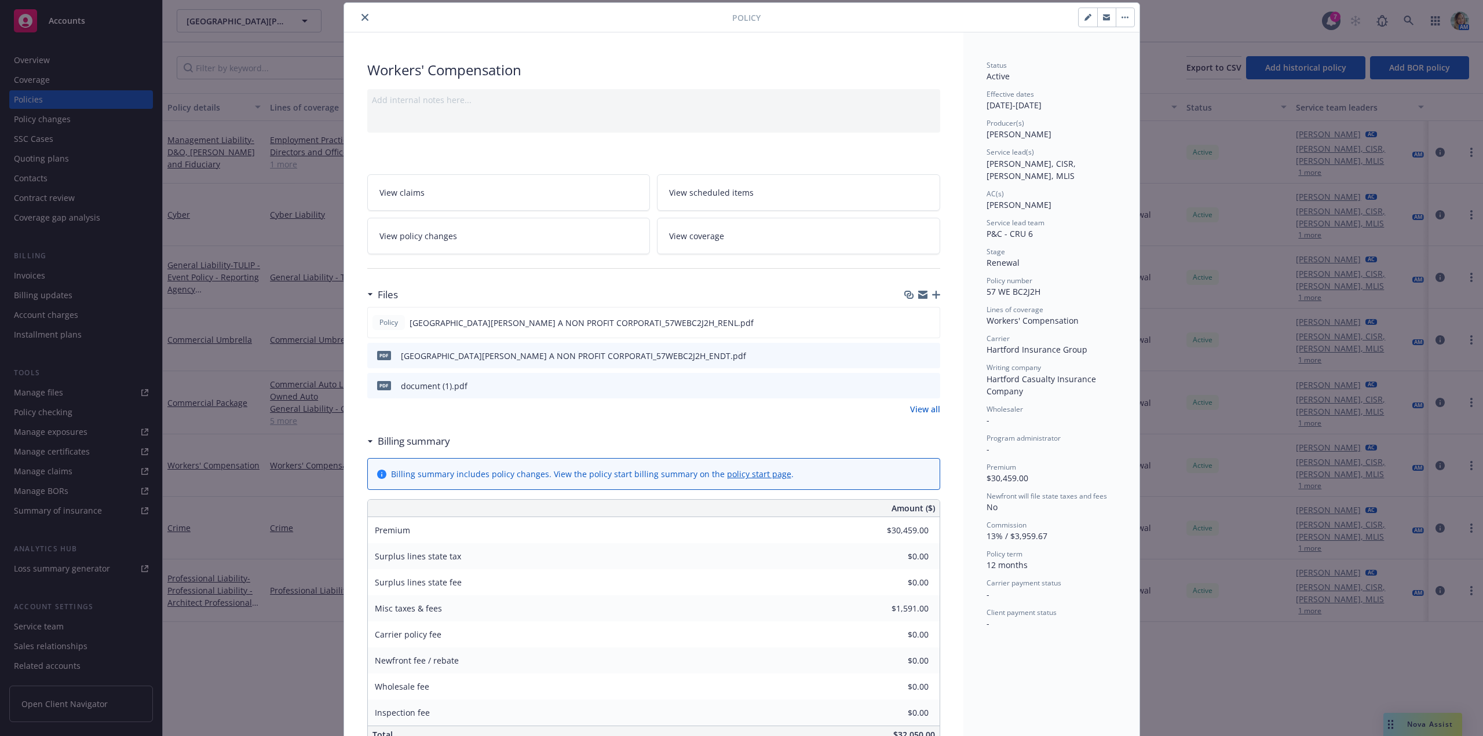
click at [924, 352] on icon "preview file" at bounding box center [929, 355] width 10 height 8
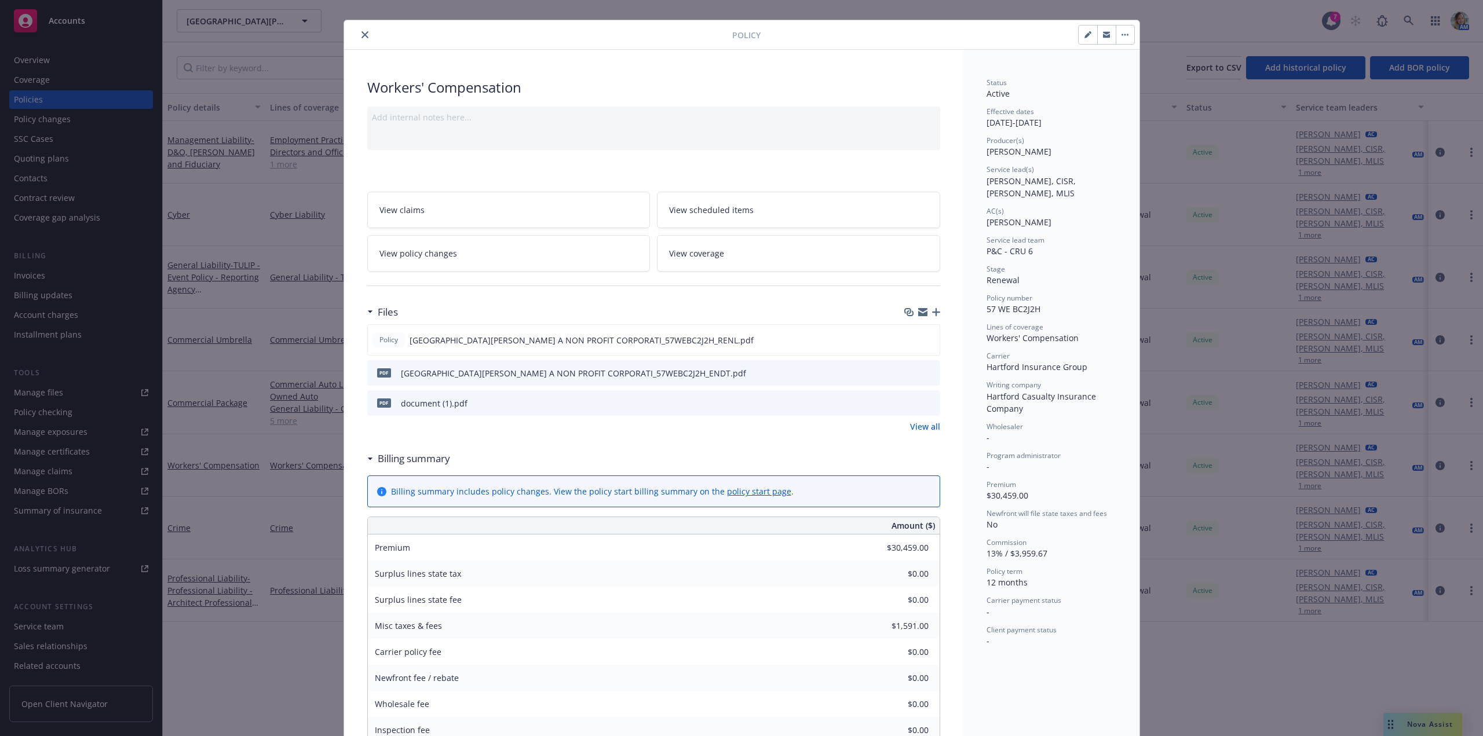
scroll to position [0, 0]
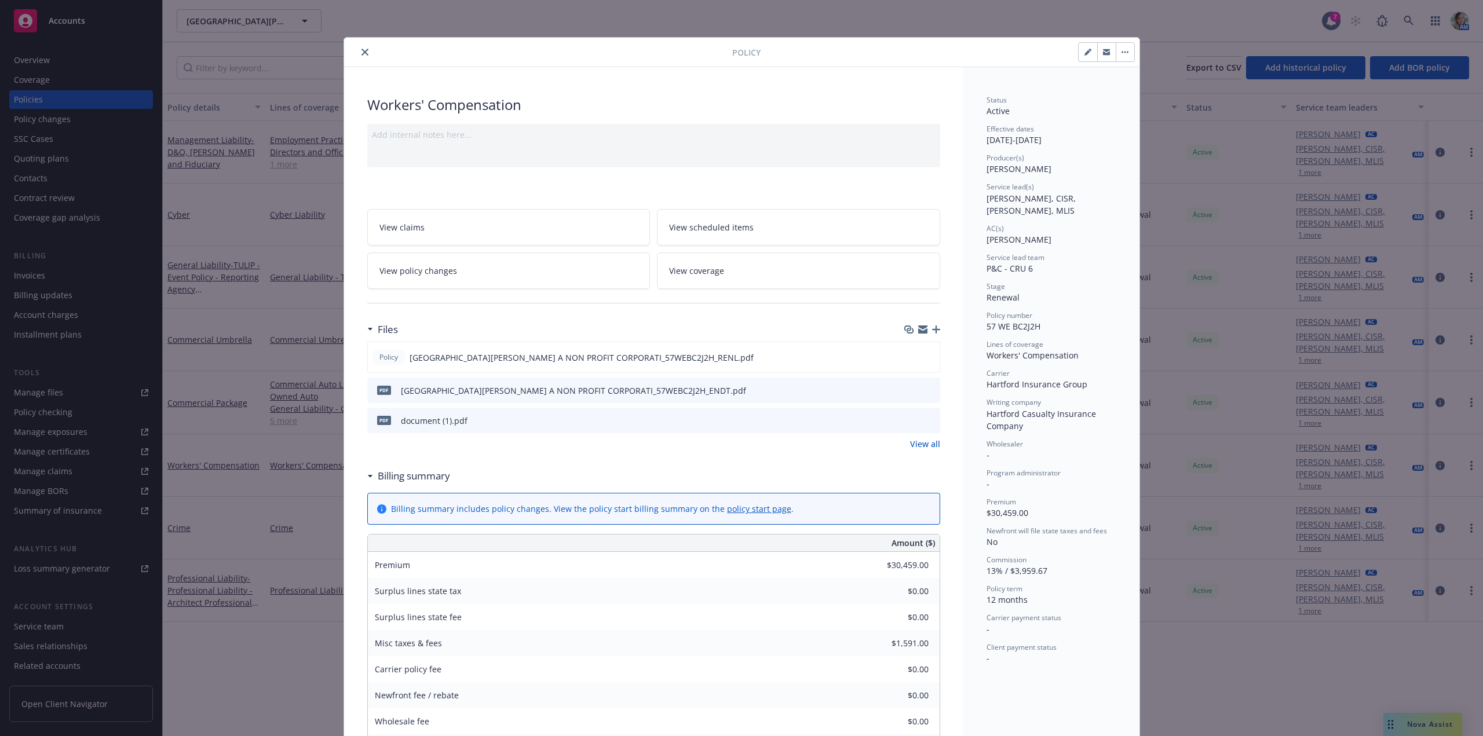
click at [361, 54] on icon "close" at bounding box center [364, 52] width 7 height 7
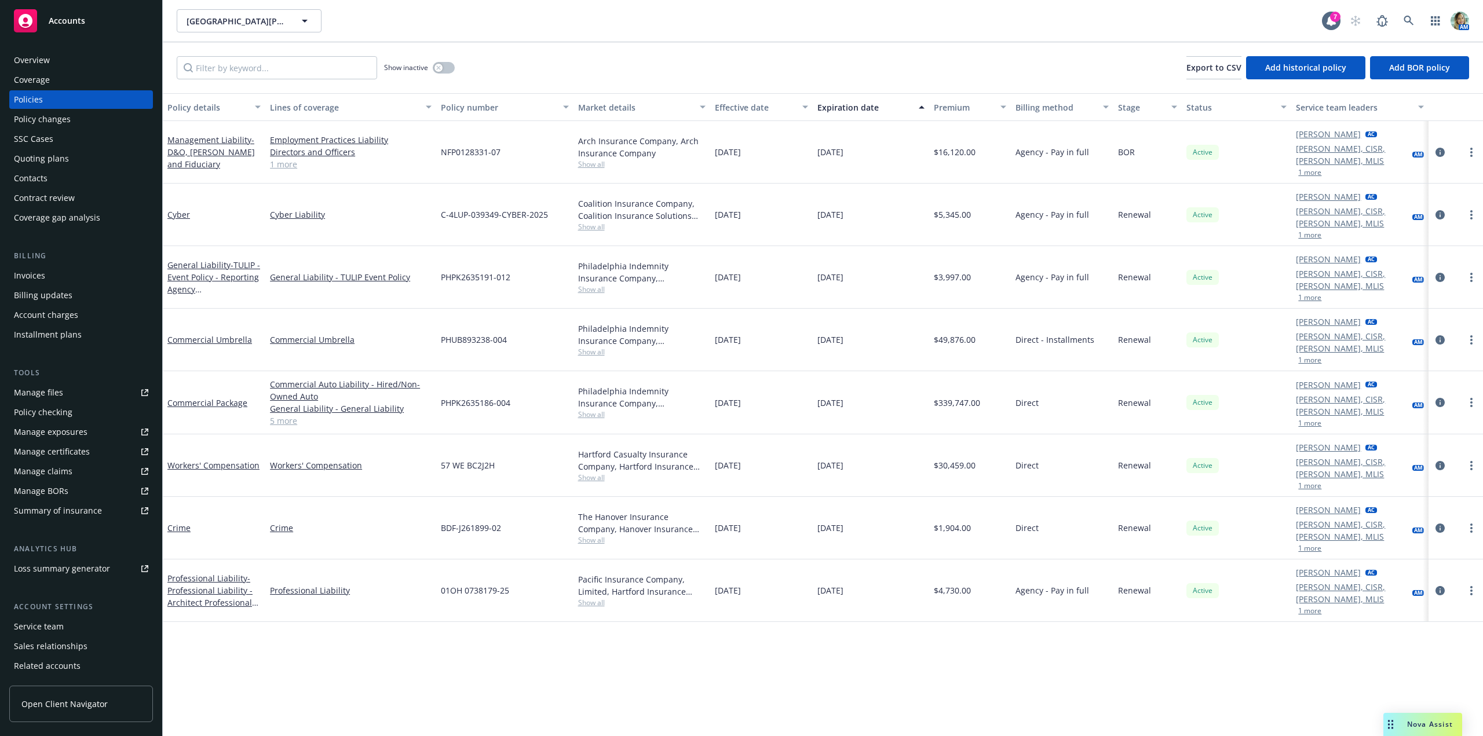
click at [40, 83] on div "Coverage" at bounding box center [32, 80] width 36 height 19
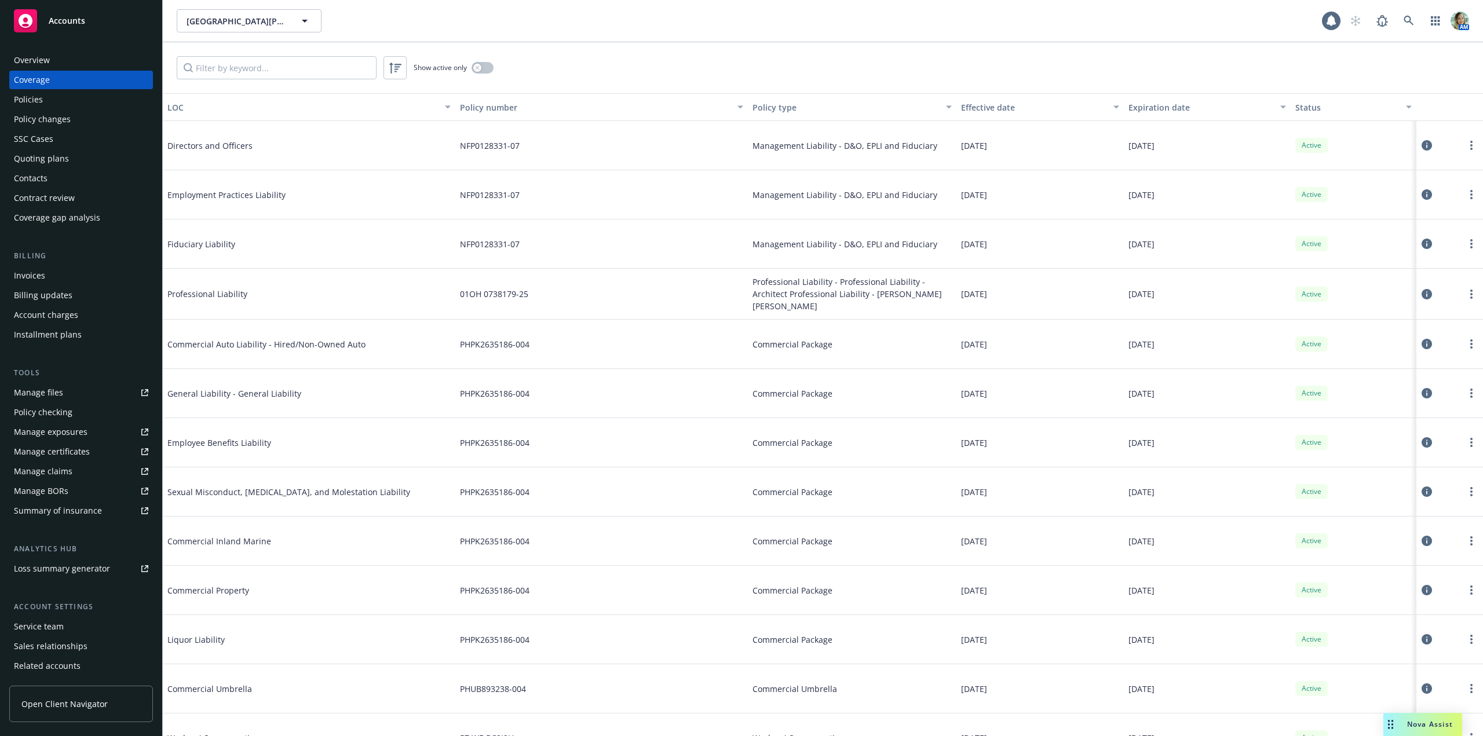
click at [41, 104] on div "Policies" at bounding box center [28, 99] width 29 height 19
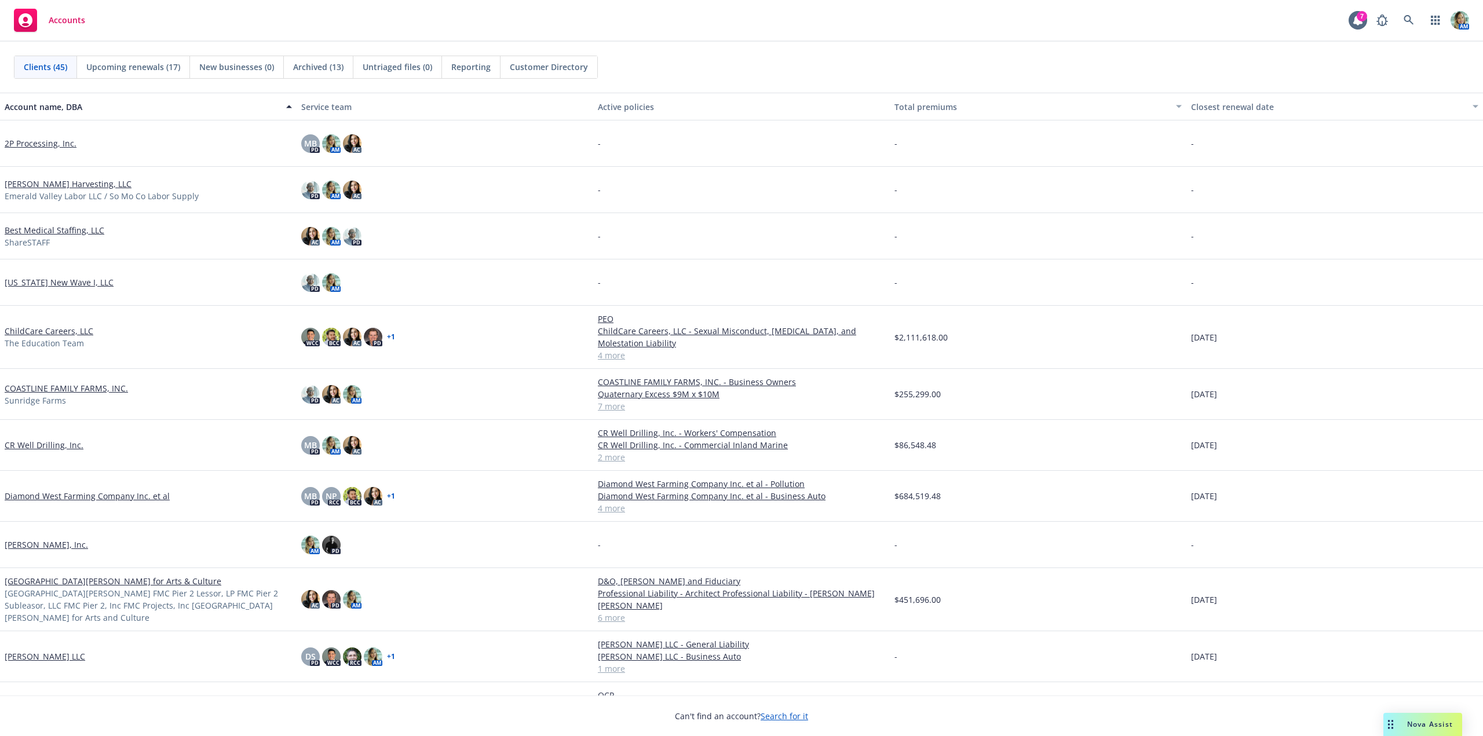
click at [126, 495] on link "Diamond West Farming Company Inc. et al" at bounding box center [87, 496] width 165 height 12
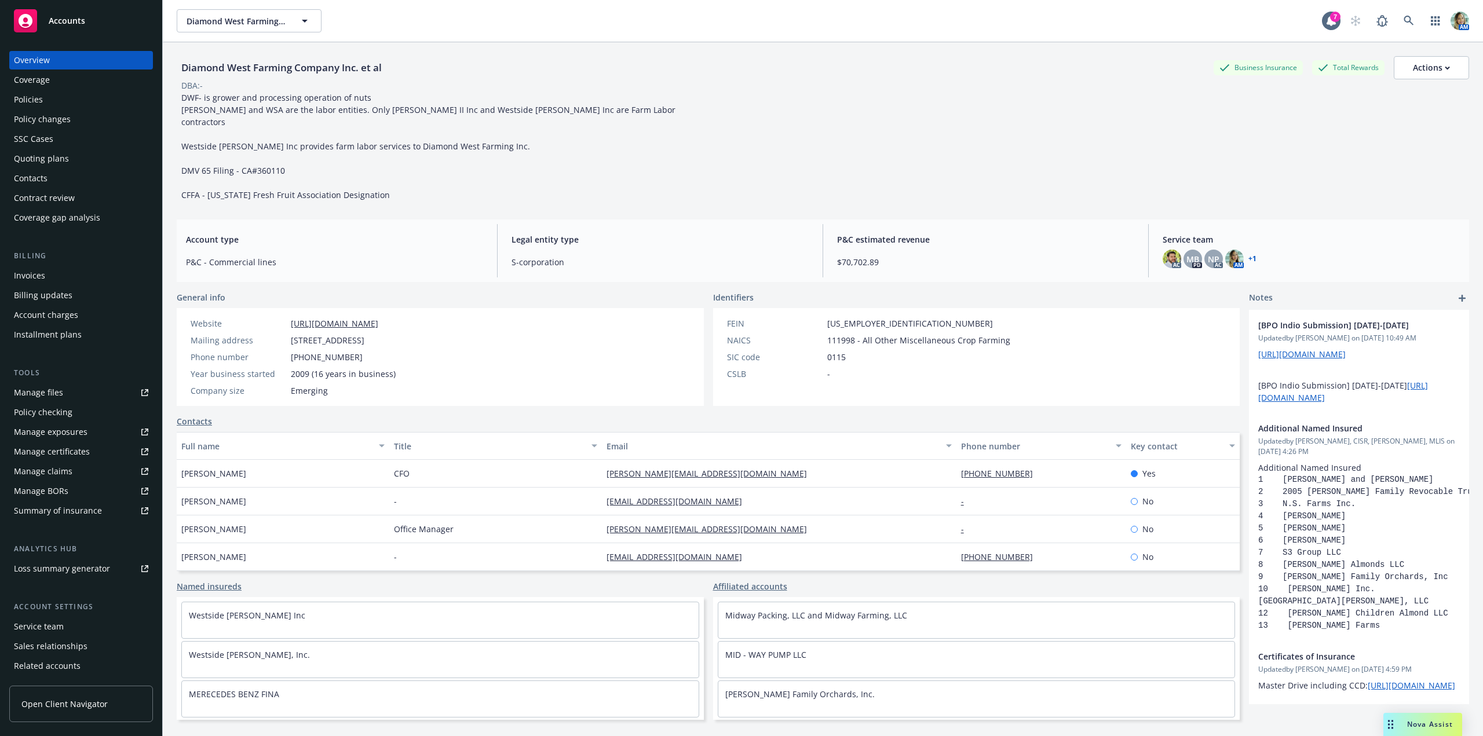
click at [23, 103] on div "Policies" at bounding box center [28, 99] width 29 height 19
